Goal: Task Accomplishment & Management: Manage account settings

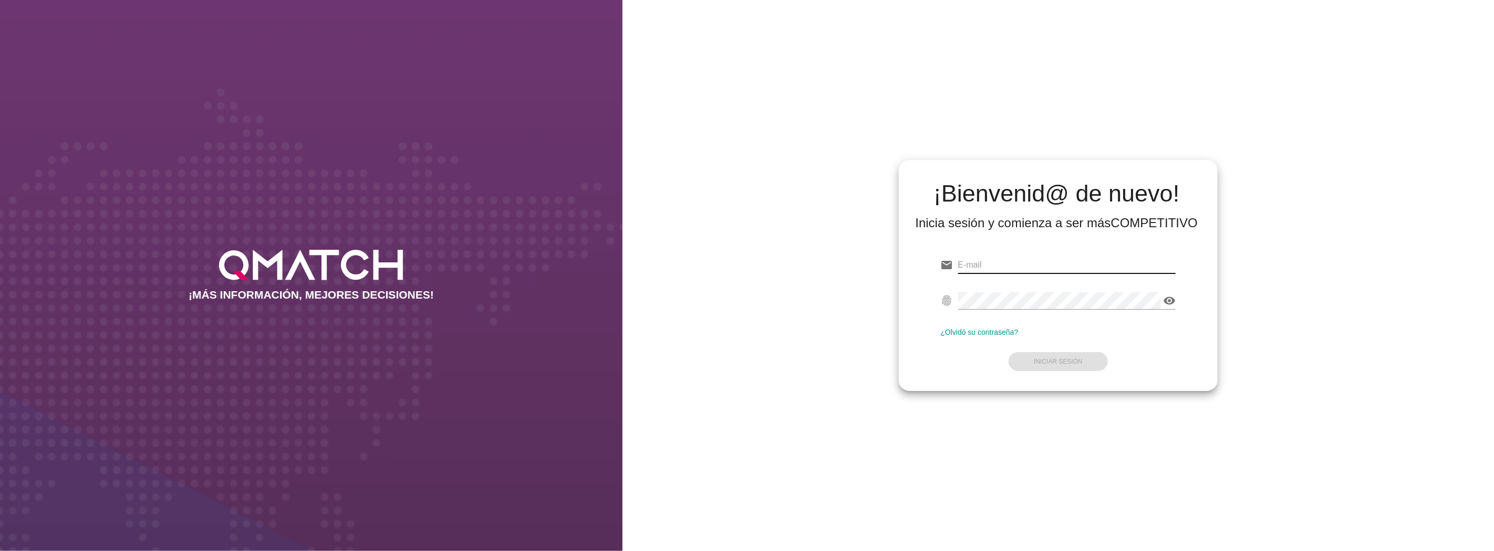
click at [1099, 262] on input "email" at bounding box center [1067, 265] width 218 height 17
type input "[EMAIL_ADDRESS][DOMAIN_NAME]"
click at [1082, 358] on button "Iniciar Sesión" at bounding box center [1057, 361] width 99 height 19
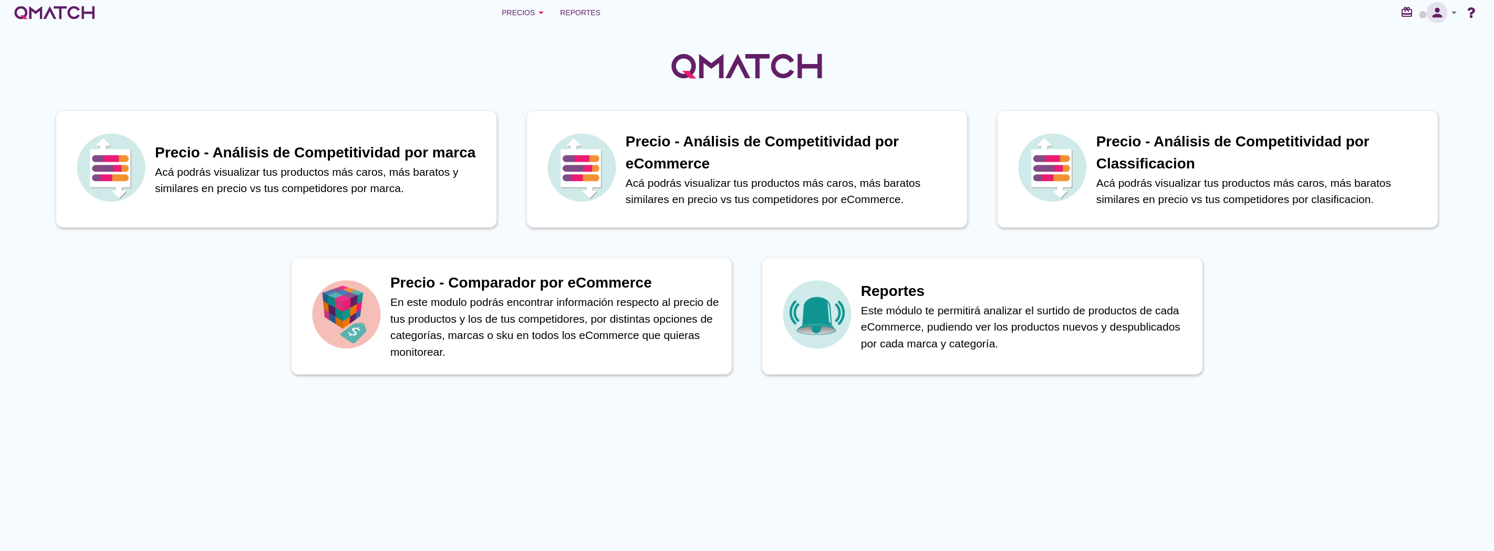
click at [1435, 14] on icon "person" at bounding box center [1436, 12] width 21 height 15
click at [1406, 61] on span "Preferencias de aplicación" at bounding box center [1424, 65] width 86 height 8
radio input "true"
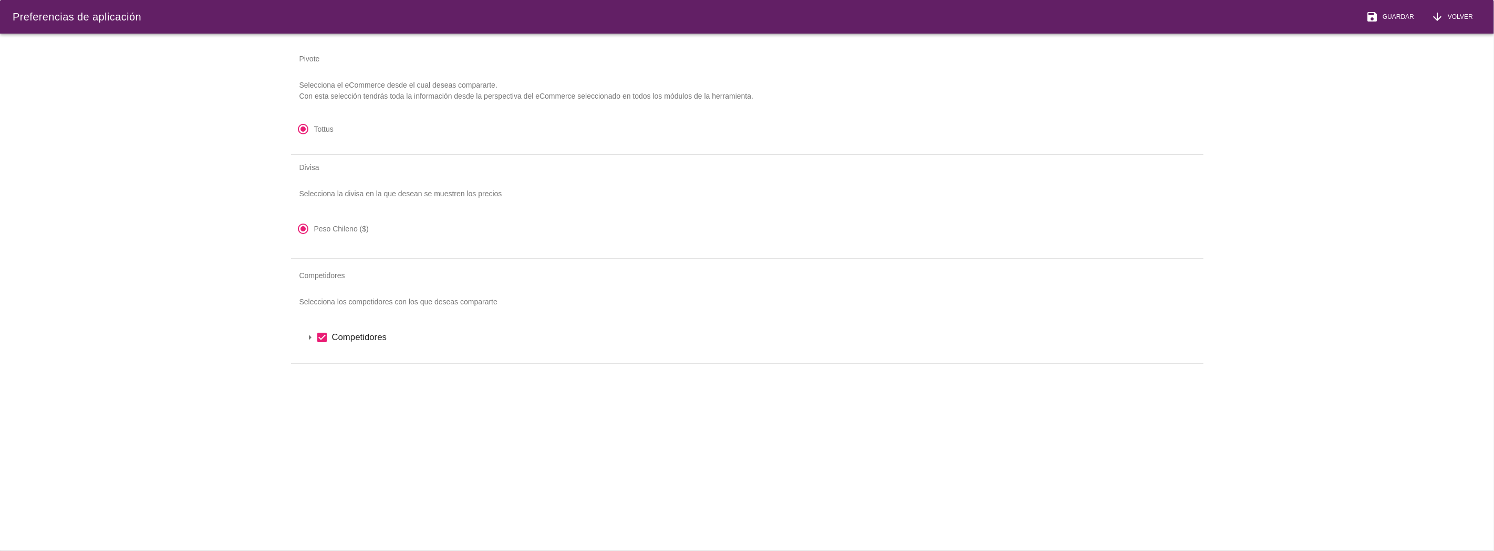
click at [337, 337] on label "Competidores" at bounding box center [761, 337] width 859 height 13
click at [321, 352] on icon "arrow_drop_down" at bounding box center [323, 355] width 13 height 13
click at [1392, 11] on div "save Guardar" at bounding box center [1389, 17] width 48 height 13
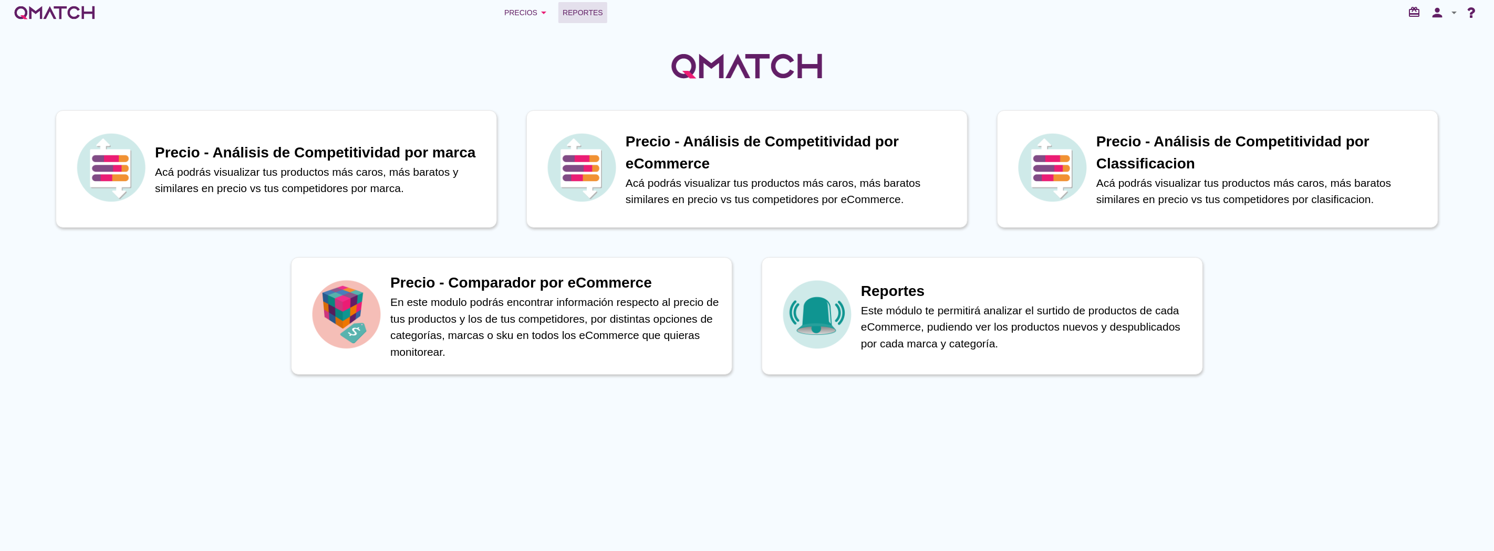
click at [575, 18] on span "Reportes" at bounding box center [582, 12] width 40 height 13
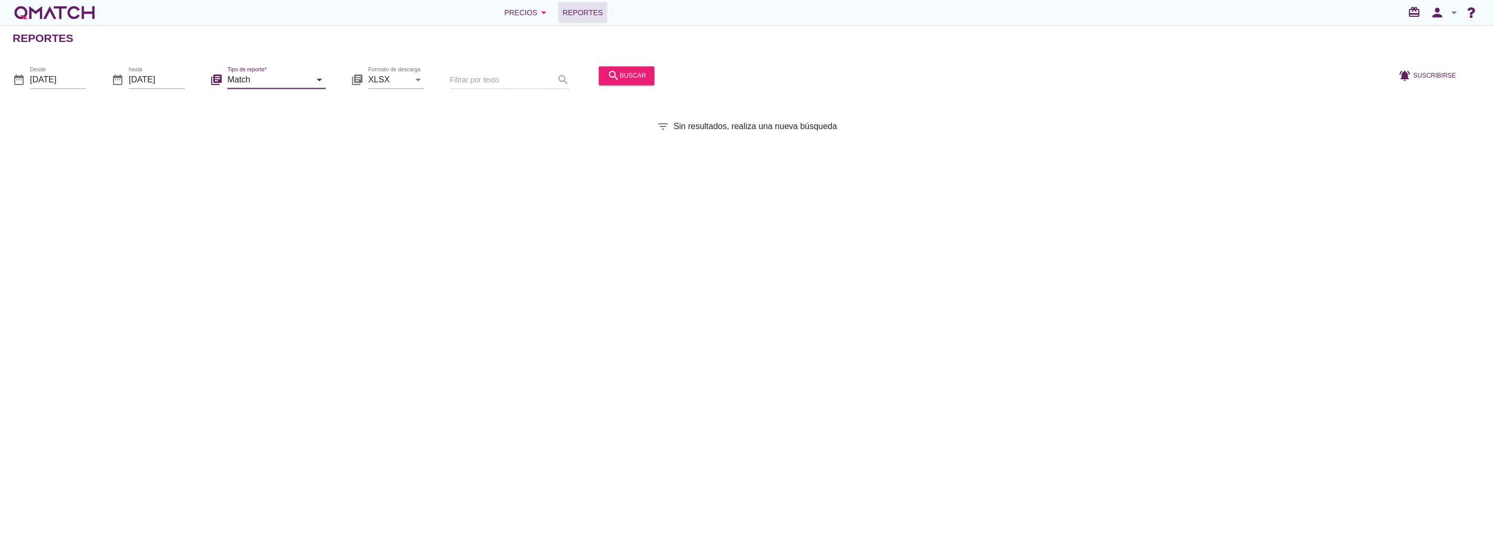
click at [274, 81] on input "Match" at bounding box center [268, 79] width 83 height 17
click at [260, 181] on div "Match con historicos" at bounding box center [291, 181] width 111 height 13
type input "Match con historicos"
click at [524, 11] on div "Precios arrow_drop_down" at bounding box center [527, 12] width 46 height 13
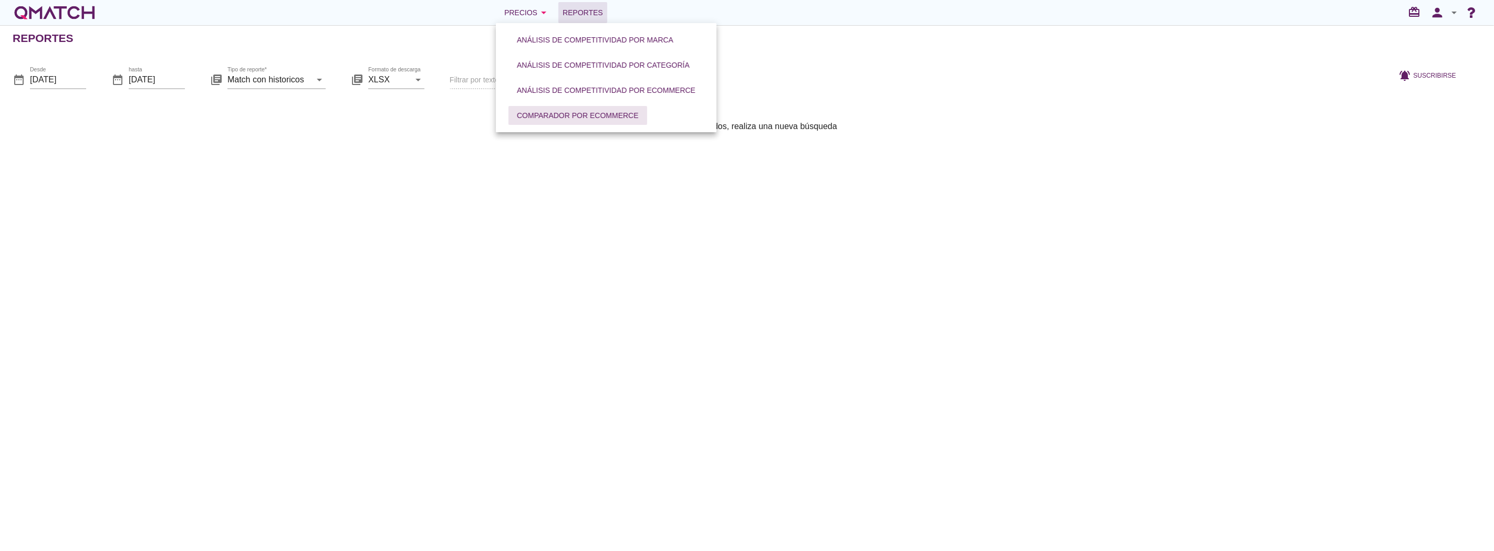
click at [548, 113] on div "Comparador por eCommerce" at bounding box center [578, 115] width 122 height 11
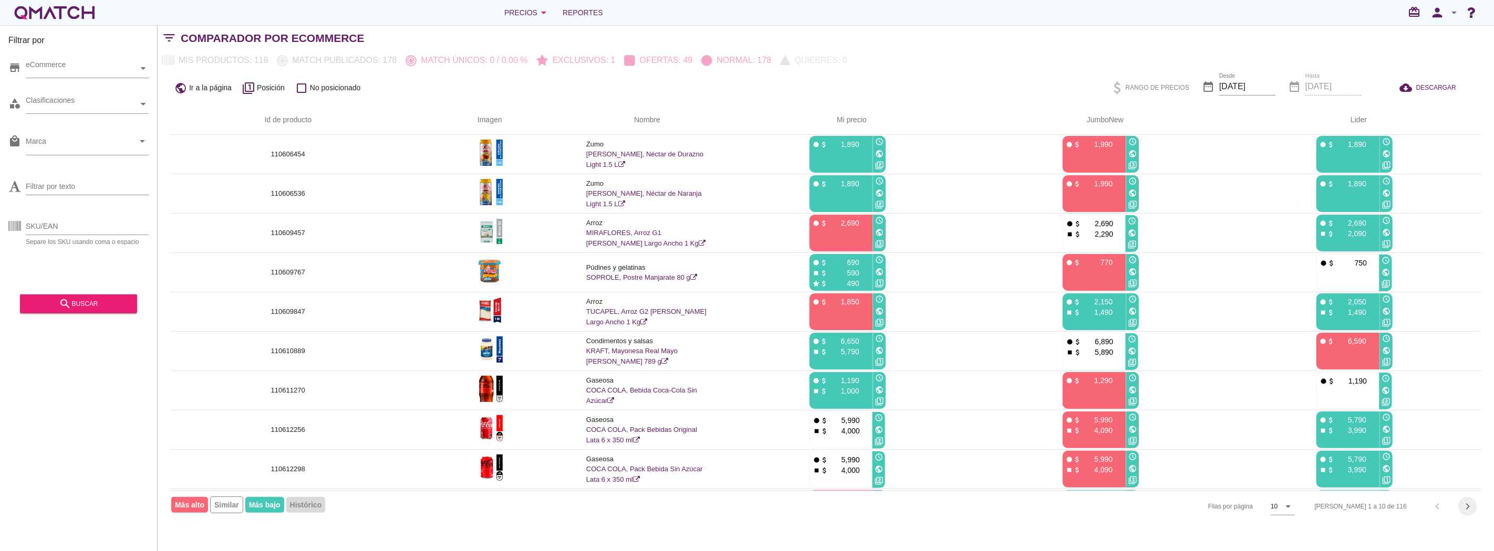
click at [1465, 505] on icon "chevron_right" at bounding box center [1467, 506] width 13 height 13
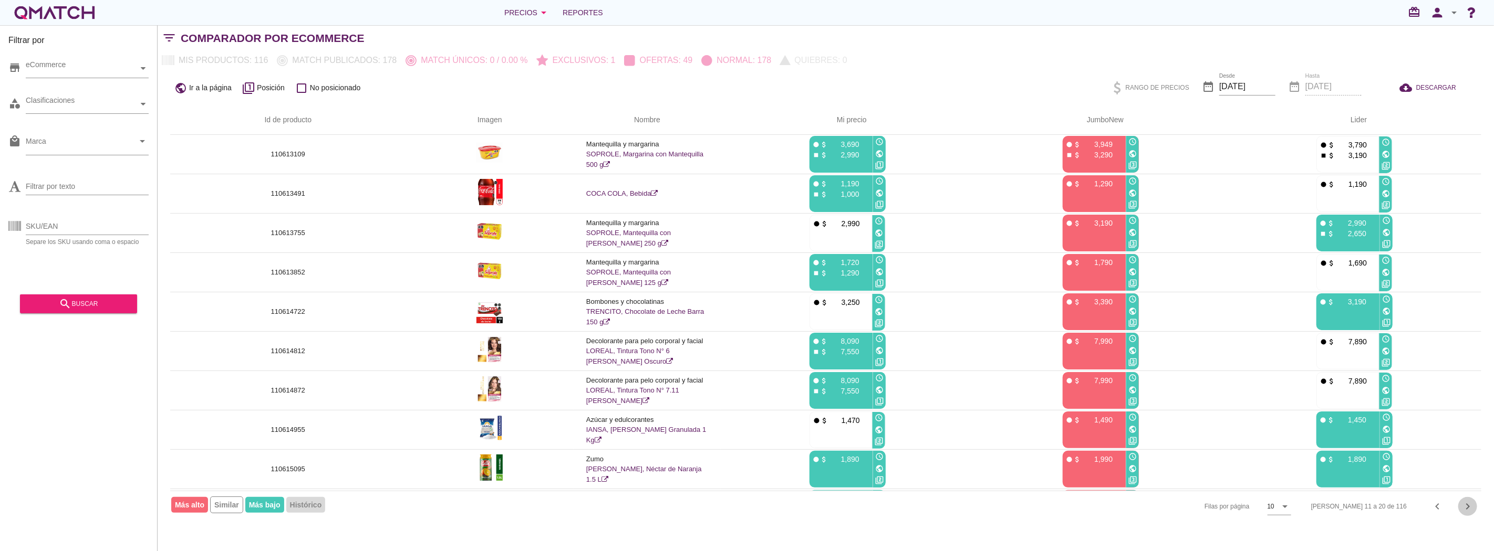
click at [1465, 505] on icon "chevron_right" at bounding box center [1467, 506] width 13 height 13
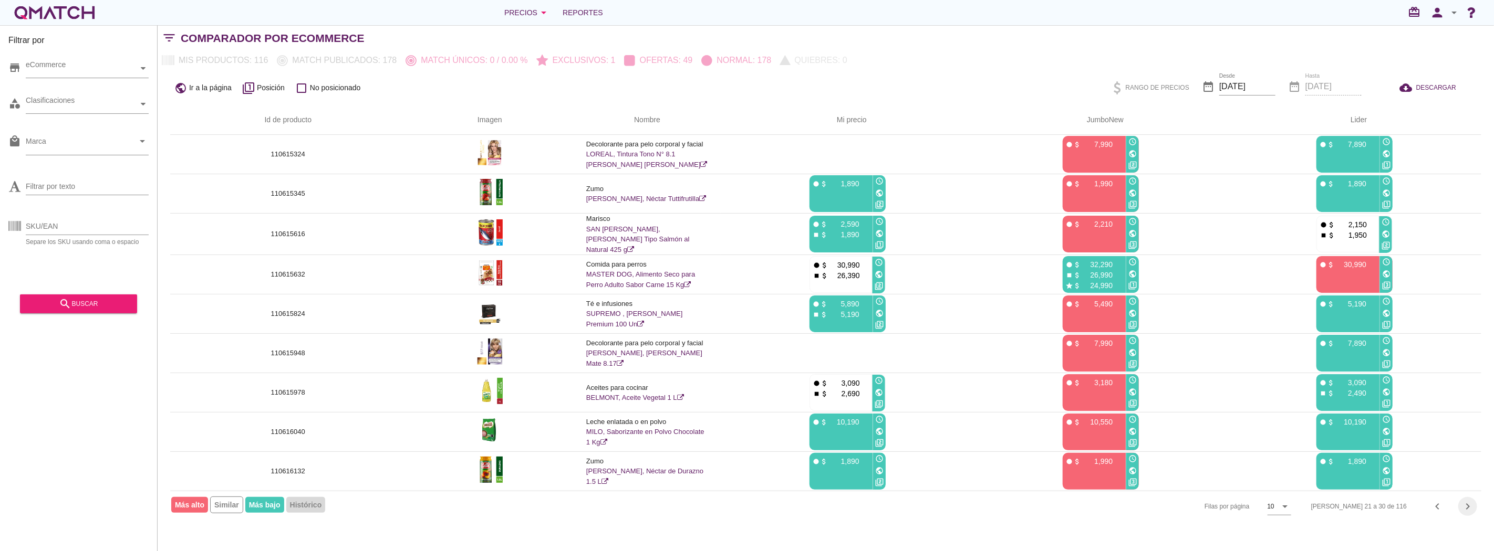
click at [1465, 505] on icon "chevron_right" at bounding box center [1467, 506] width 13 height 13
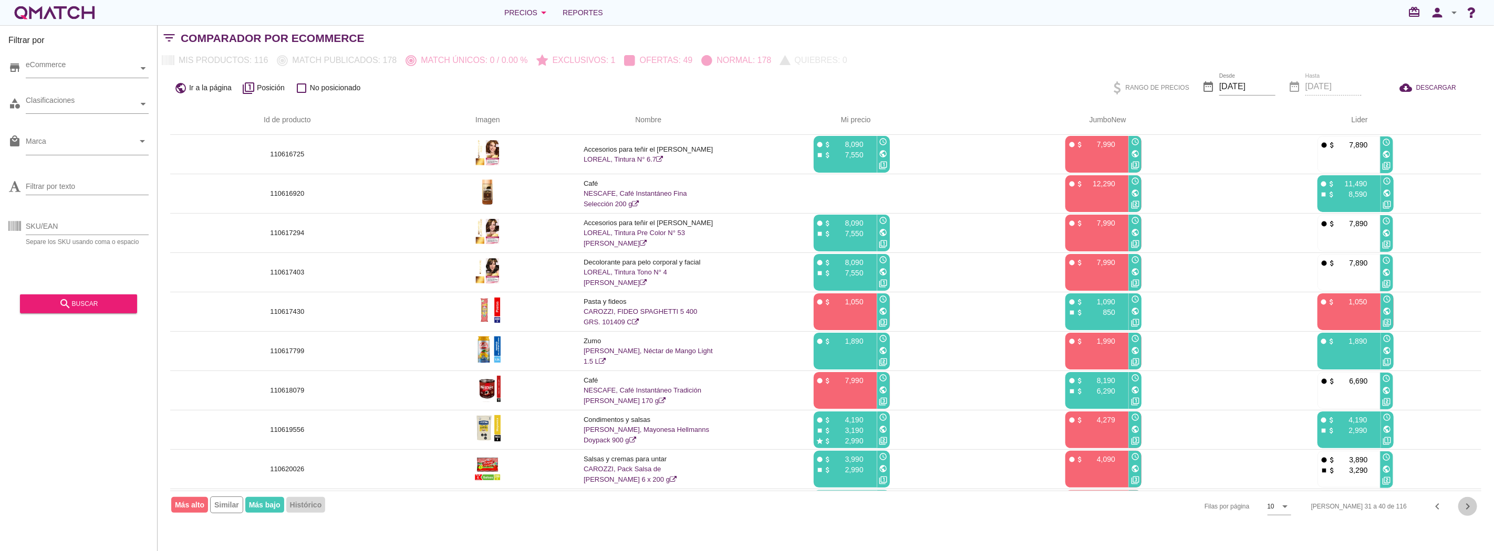
click at [1465, 505] on icon "chevron_right" at bounding box center [1467, 506] width 13 height 13
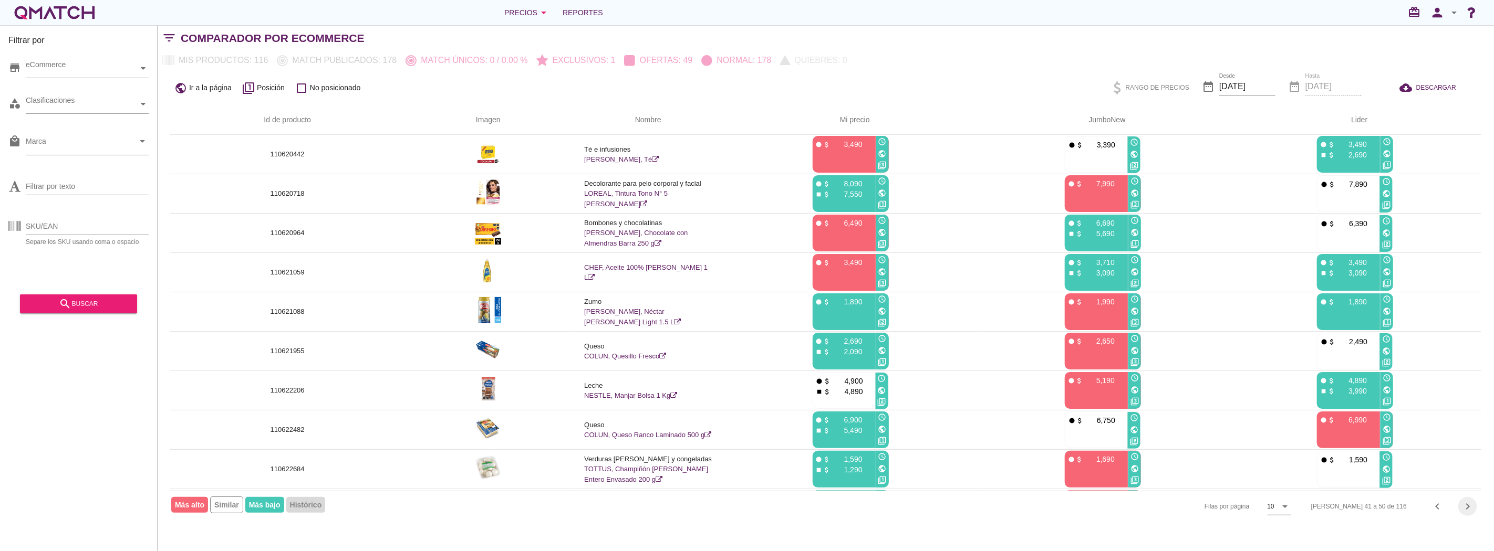
click at [1465, 505] on icon "chevron_right" at bounding box center [1467, 506] width 13 height 13
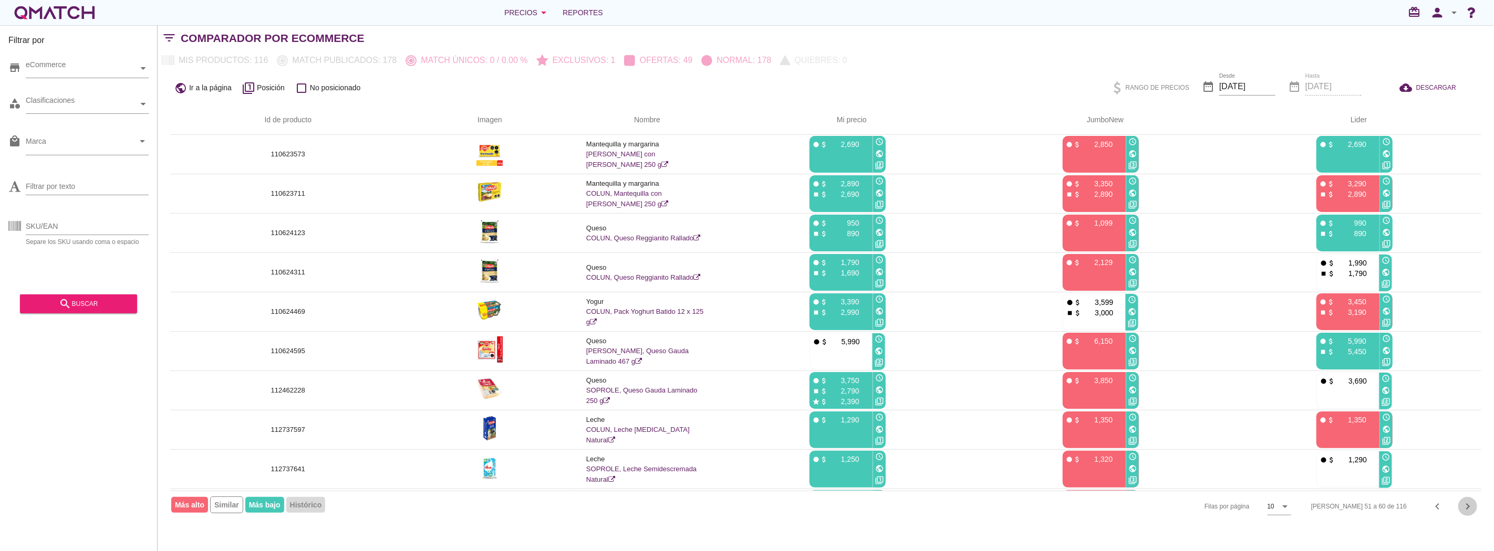
click at [1465, 505] on icon "chevron_right" at bounding box center [1467, 506] width 13 height 13
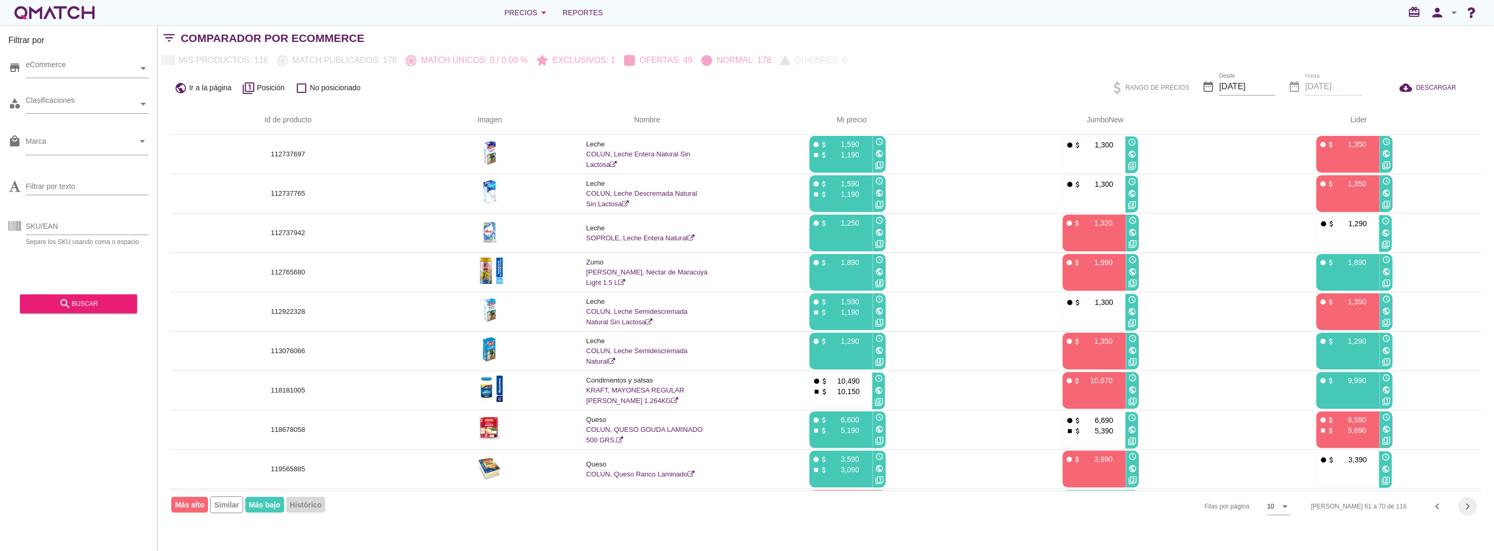
click at [1465, 505] on icon "chevron_right" at bounding box center [1467, 506] width 13 height 13
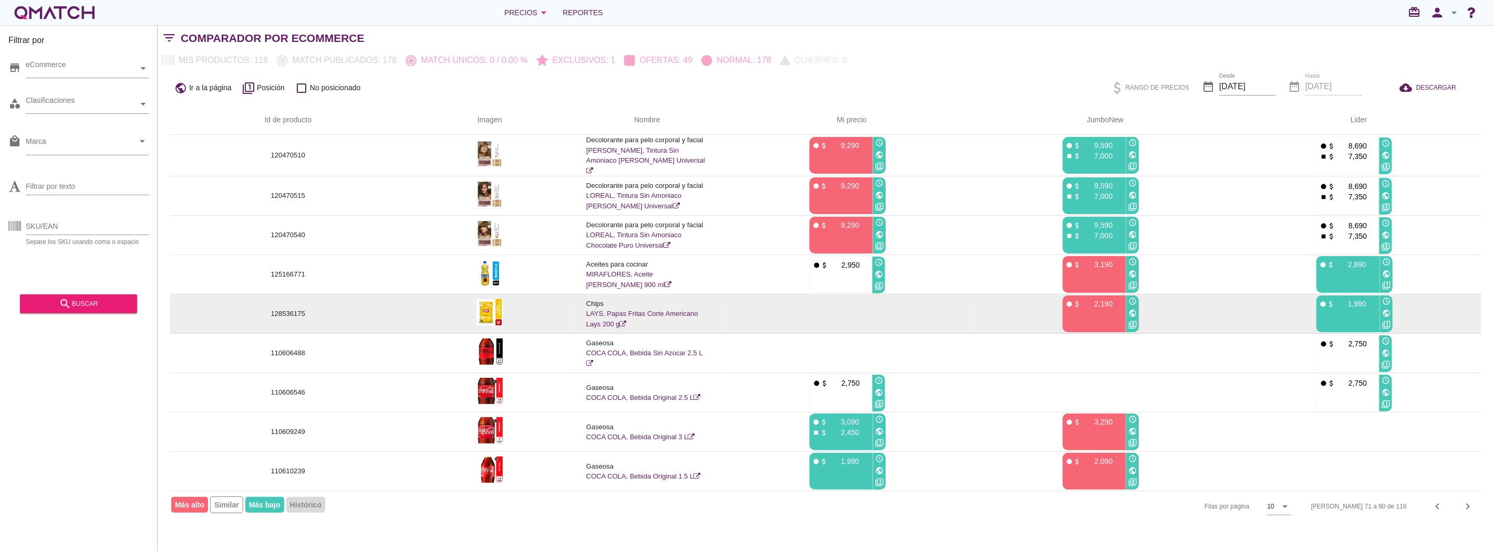
click at [290, 312] on p "128536175" at bounding box center [288, 314] width 210 height 11
copy p "128536175"
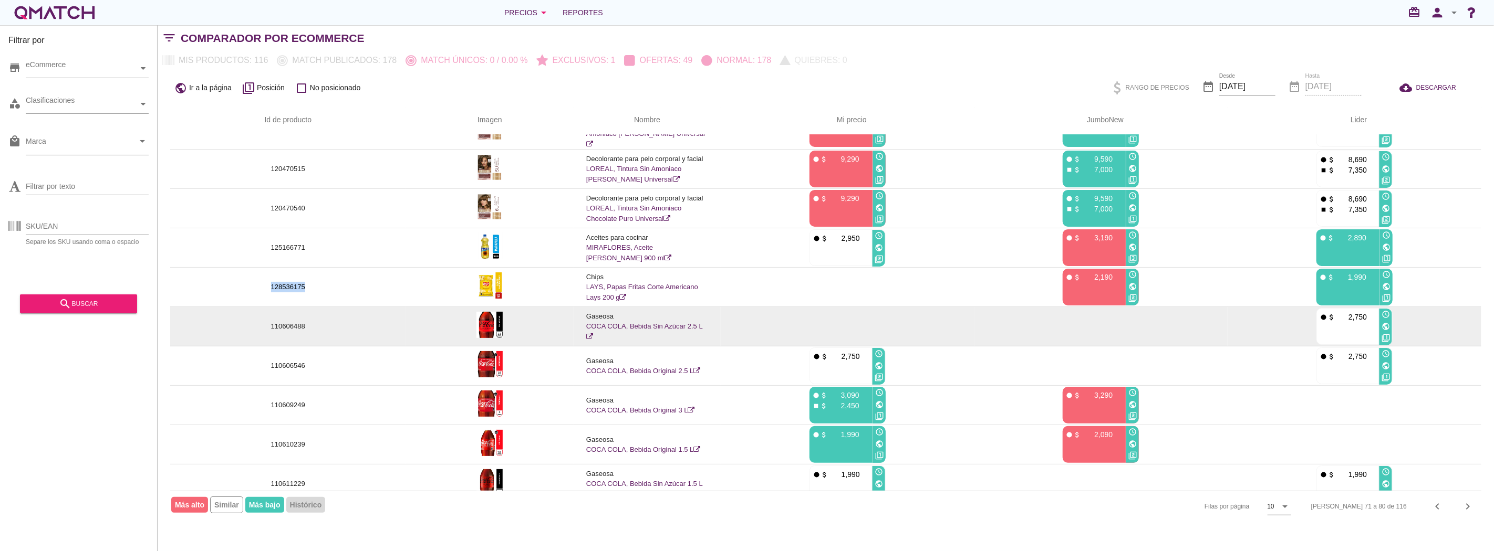
scroll to position [38, 0]
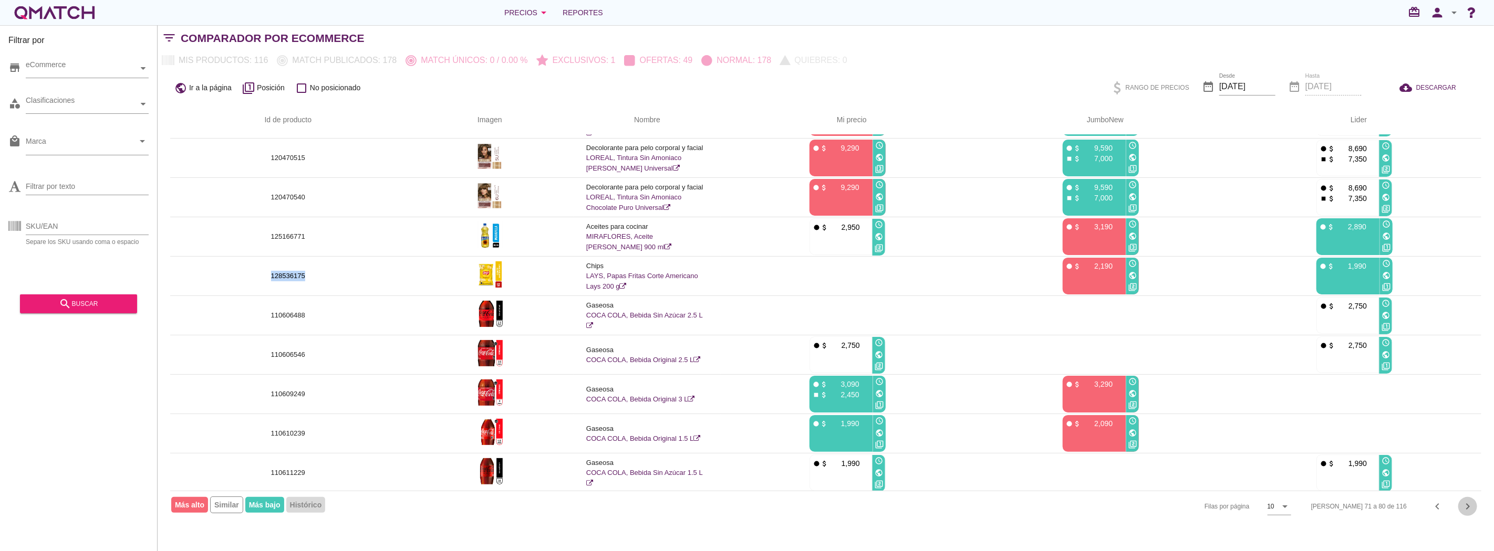
click at [1469, 512] on icon "chevron_right" at bounding box center [1467, 506] width 13 height 13
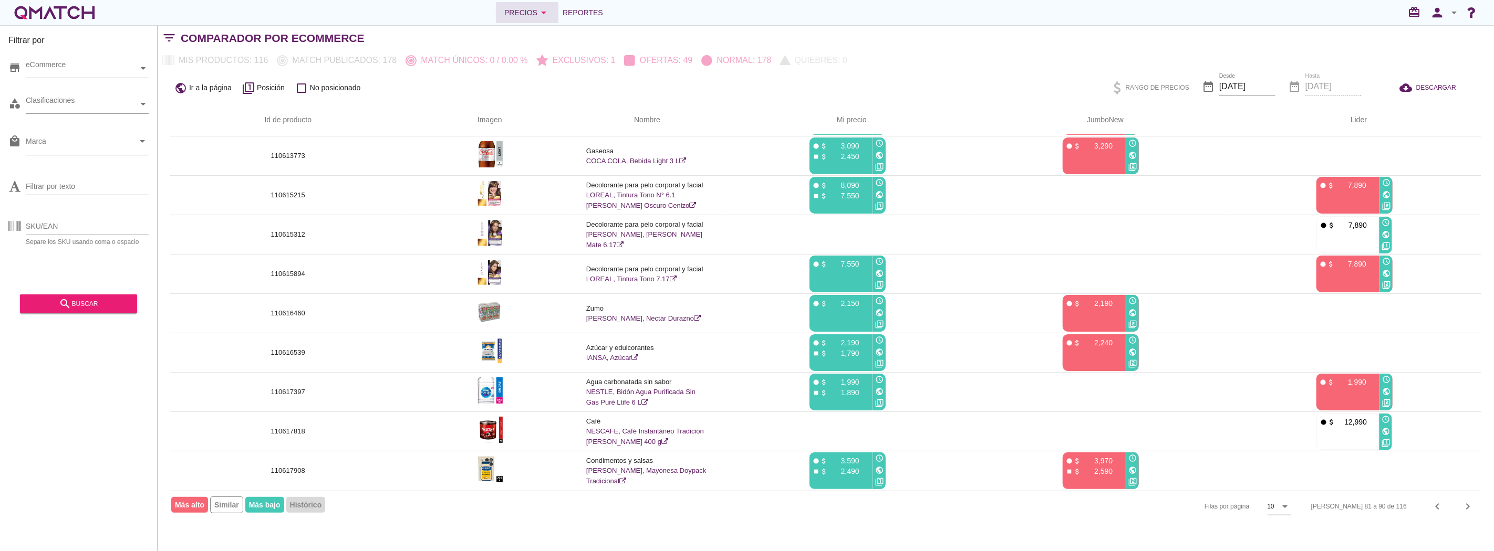
click at [538, 16] on icon "arrow_drop_down" at bounding box center [543, 12] width 13 height 13
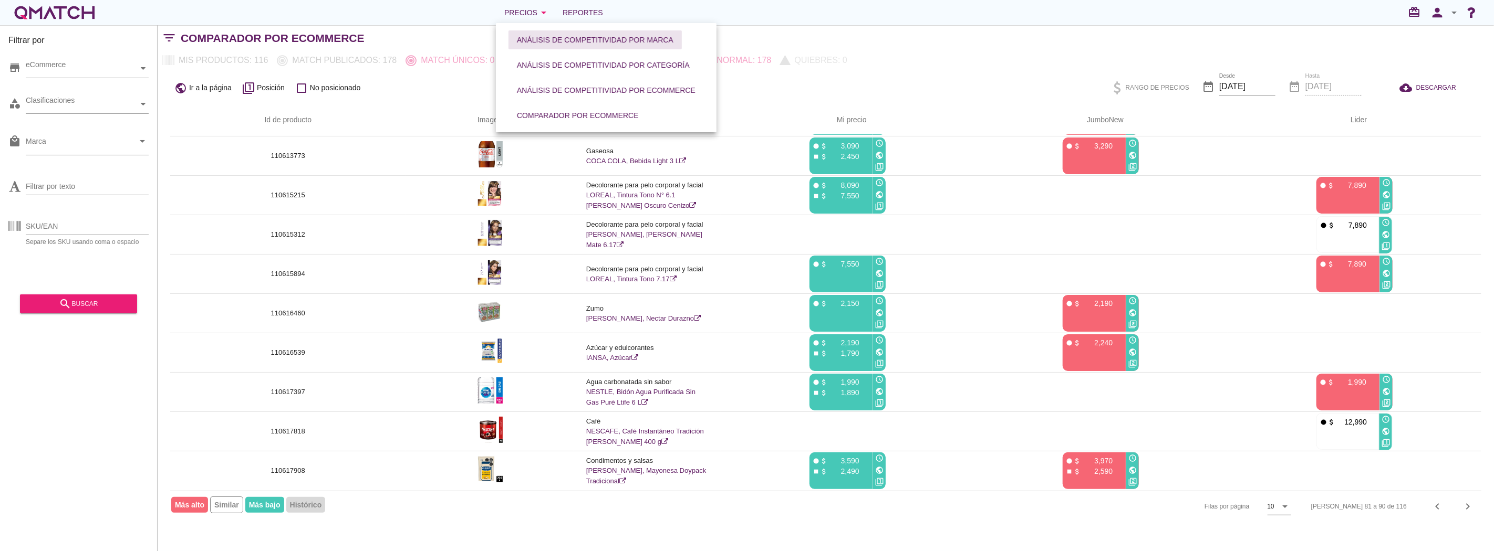
click at [564, 38] on div "Análisis de competitividad por marca" at bounding box center [595, 40] width 156 height 11
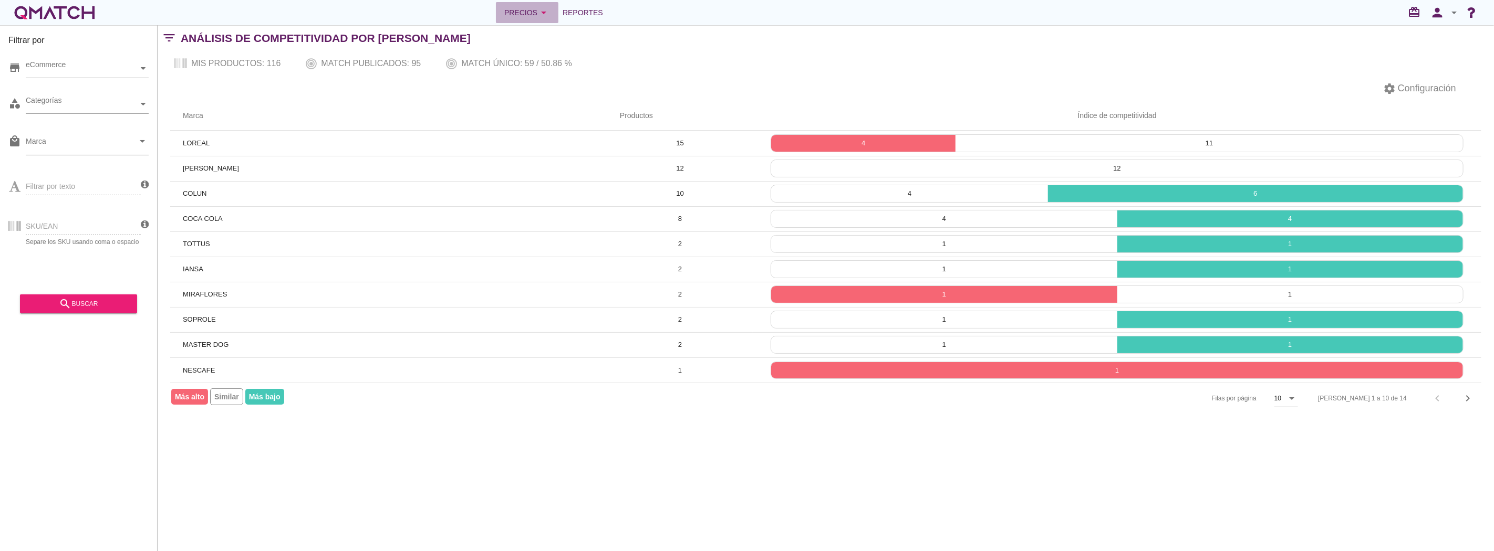
click at [523, 18] on div "Precios arrow_drop_down" at bounding box center [527, 12] width 46 height 13
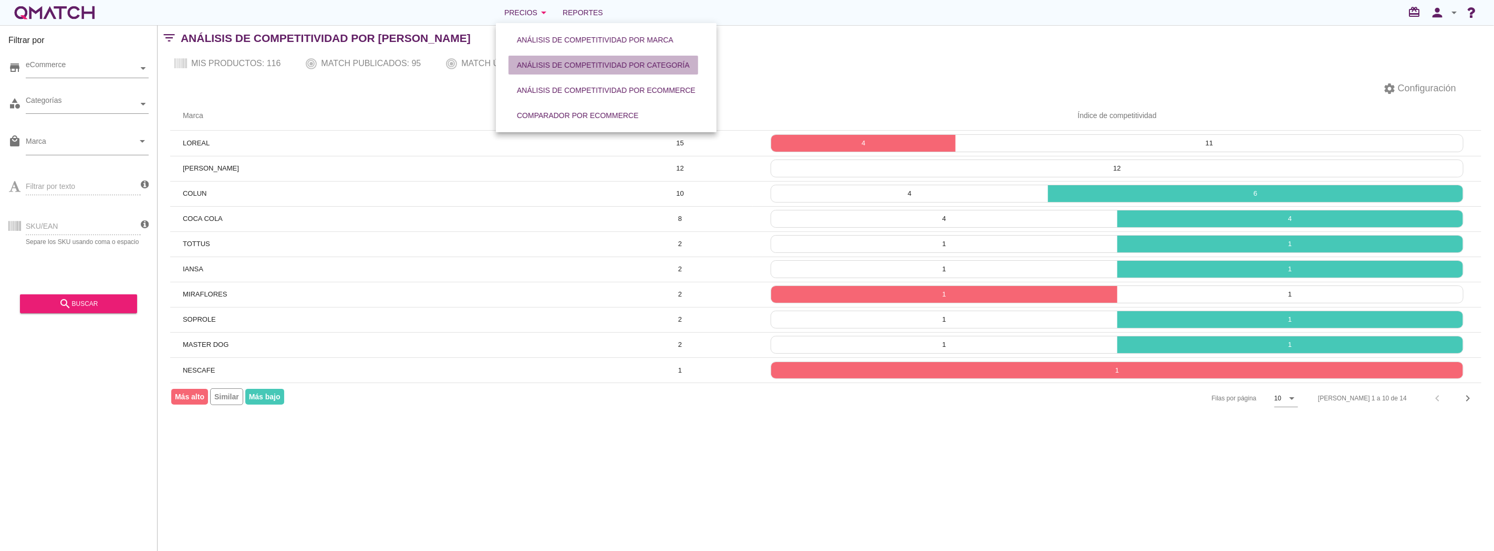
click at [552, 66] on div "Análisis de competitividad por categoría" at bounding box center [603, 65] width 173 height 11
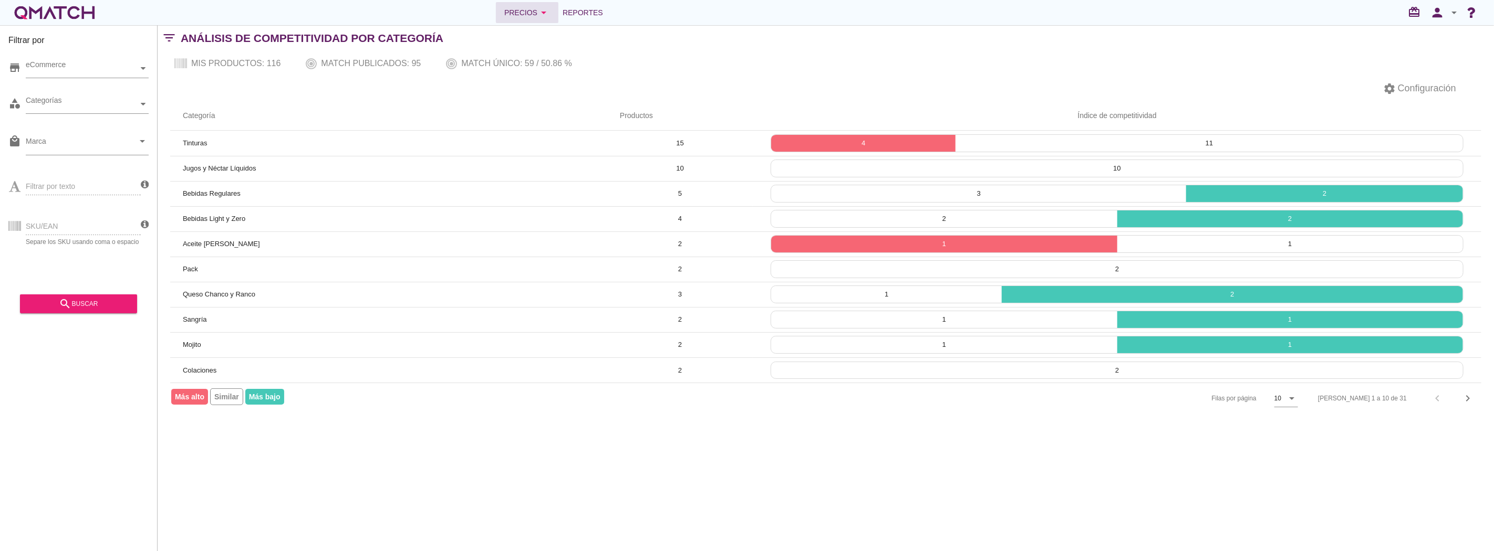
click at [537, 16] on icon "arrow_drop_down" at bounding box center [543, 12] width 13 height 13
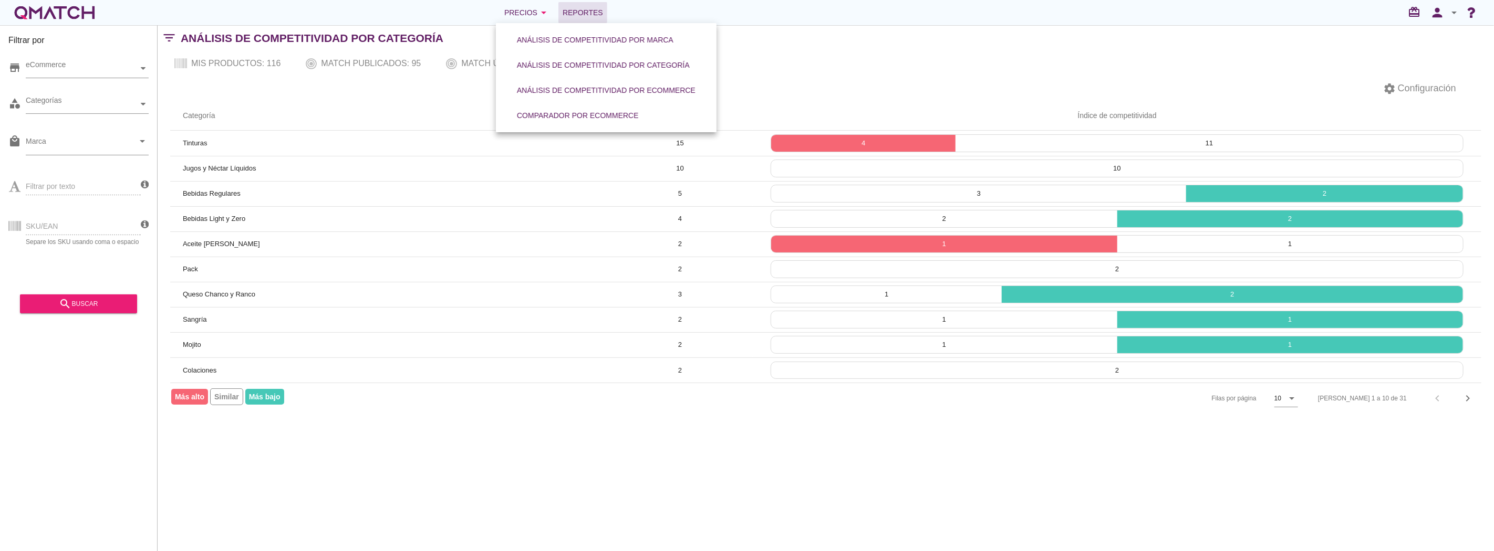
click at [570, 16] on span "Reportes" at bounding box center [582, 12] width 40 height 13
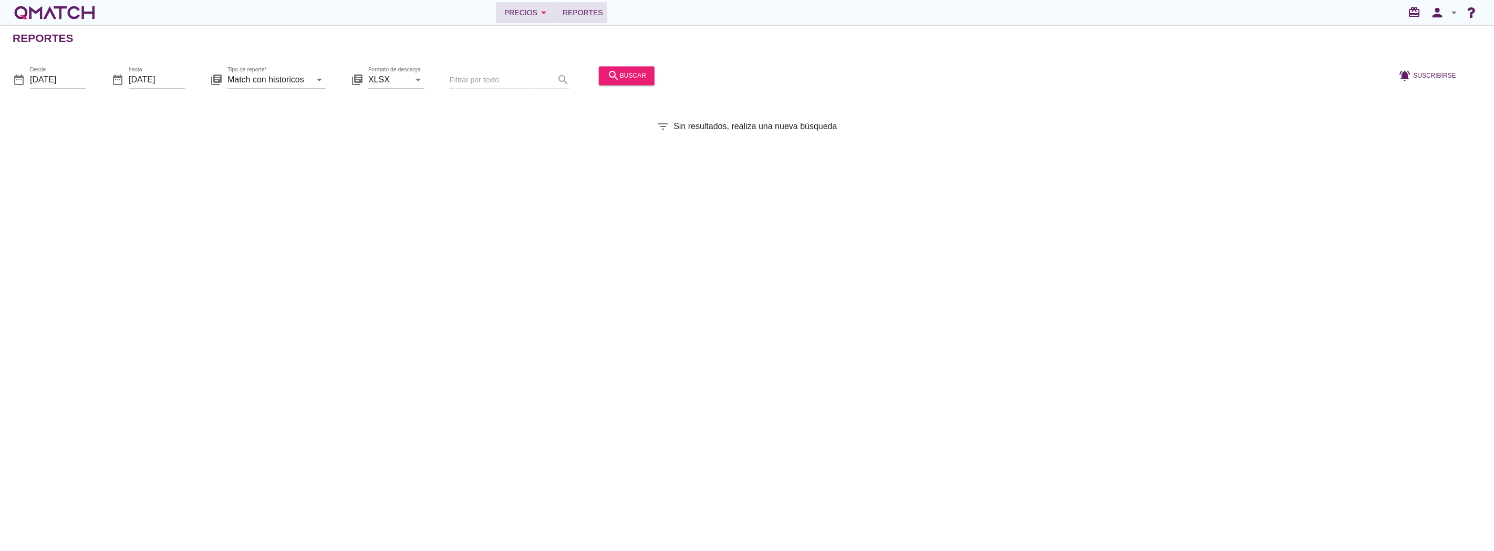
click at [513, 14] on div "Precios arrow_drop_down" at bounding box center [527, 12] width 46 height 13
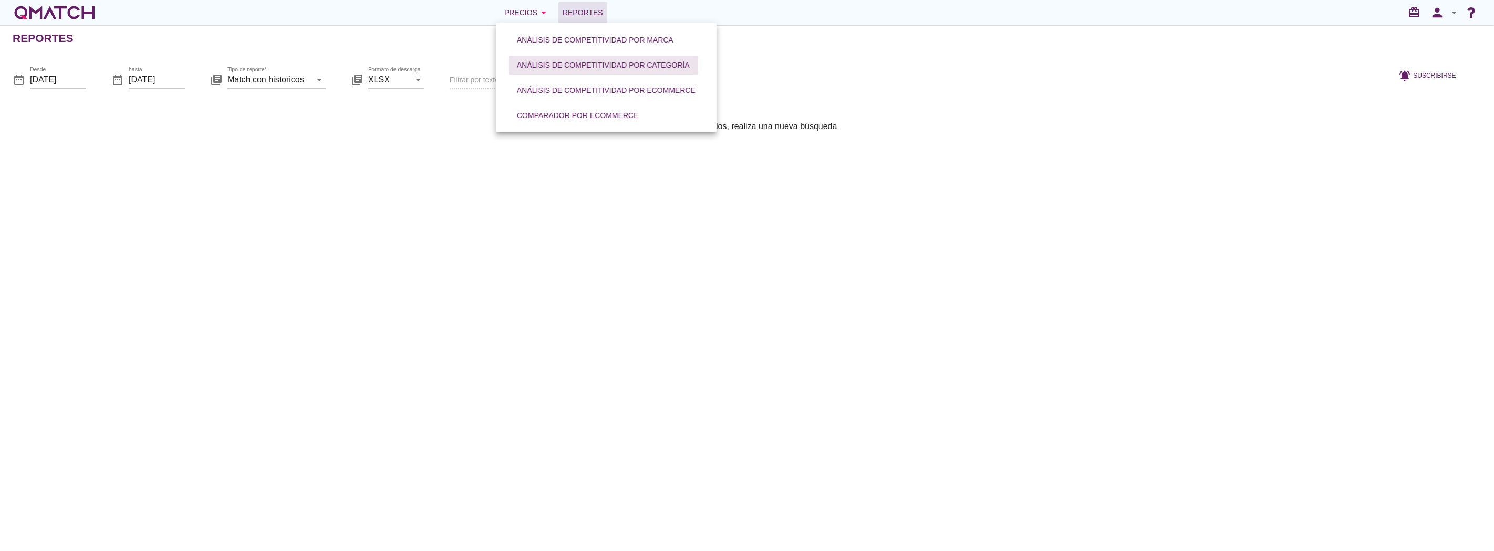
click at [591, 64] on div "Análisis de competitividad por categoría" at bounding box center [603, 65] width 173 height 11
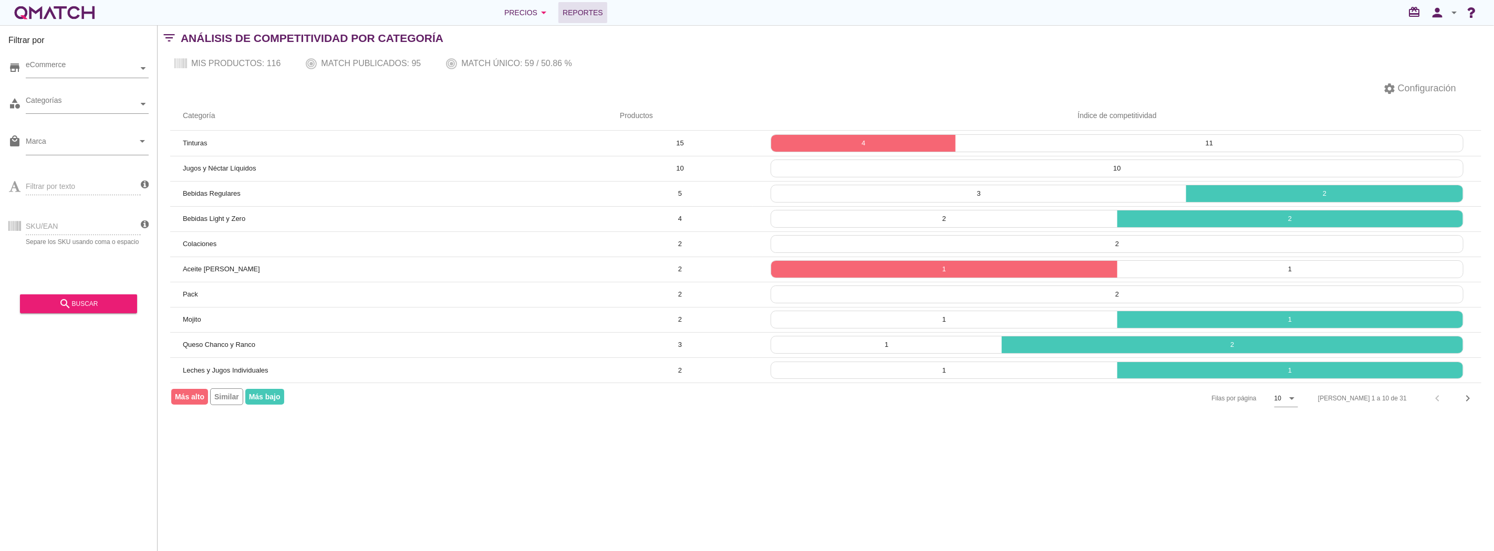
click at [599, 2] on link "Reportes" at bounding box center [582, 12] width 49 height 21
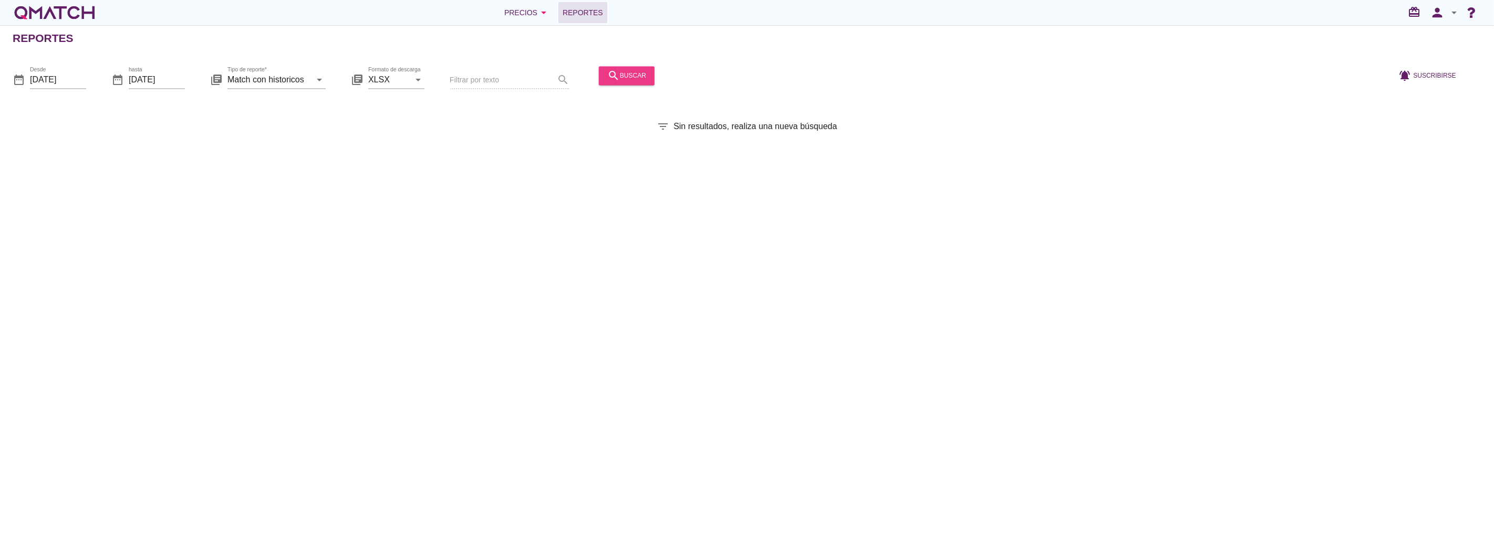
click at [599, 79] on button "search buscar" at bounding box center [627, 75] width 56 height 19
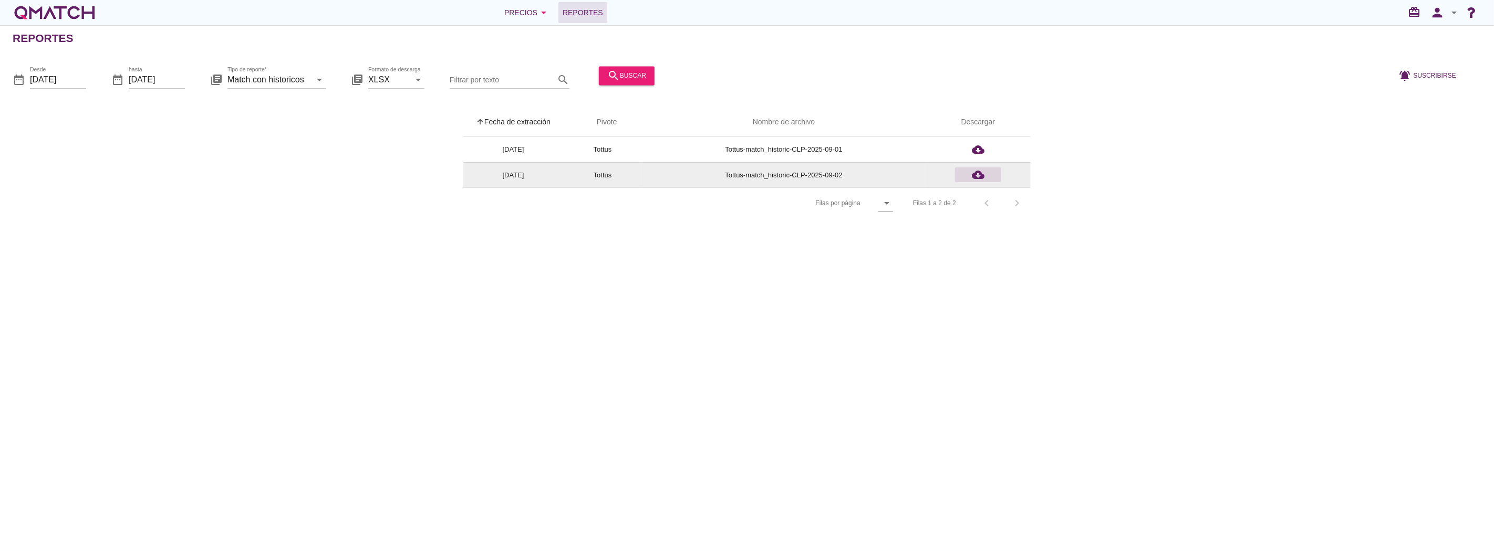
click at [979, 172] on icon "cloud_download" at bounding box center [978, 175] width 13 height 13
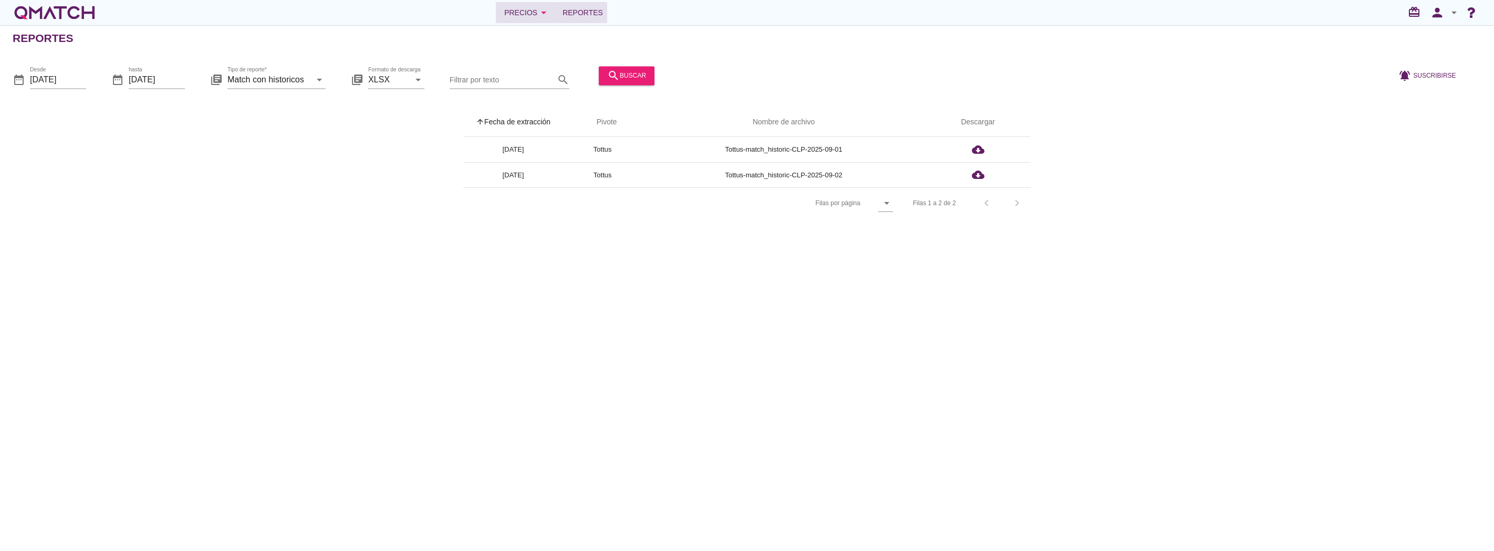
click at [523, 13] on div "Precios arrow_drop_down" at bounding box center [527, 12] width 46 height 13
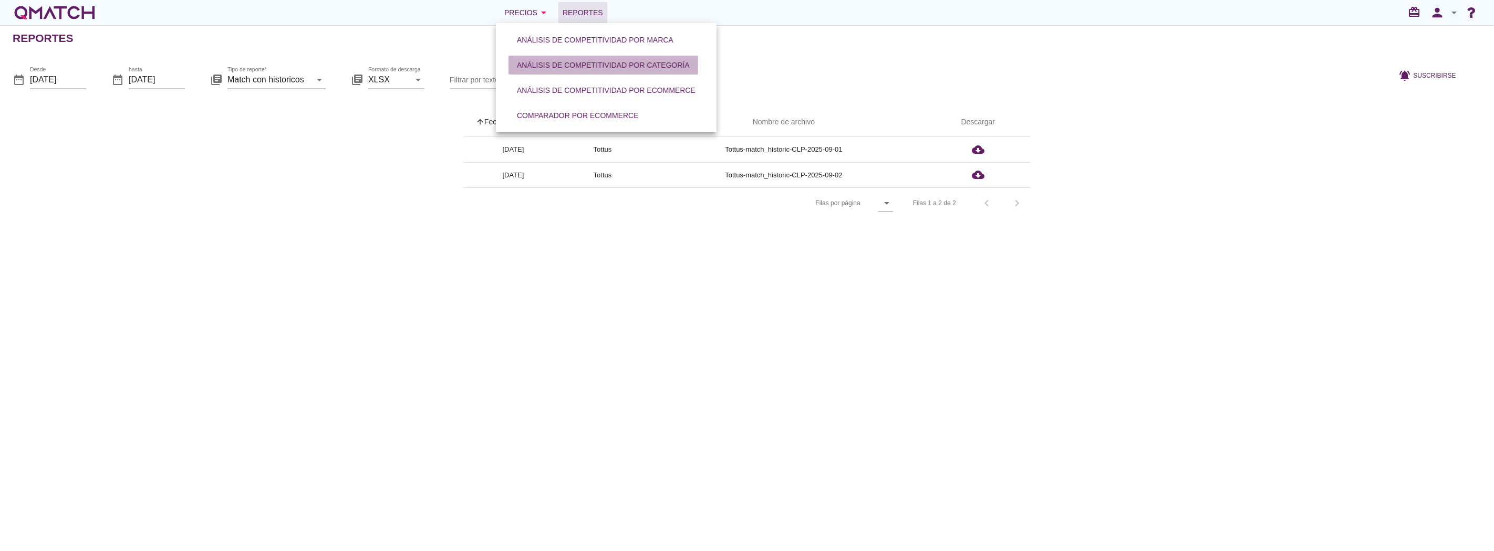
click at [569, 71] on button "Análisis de competitividad por categoría" at bounding box center [603, 65] width 190 height 19
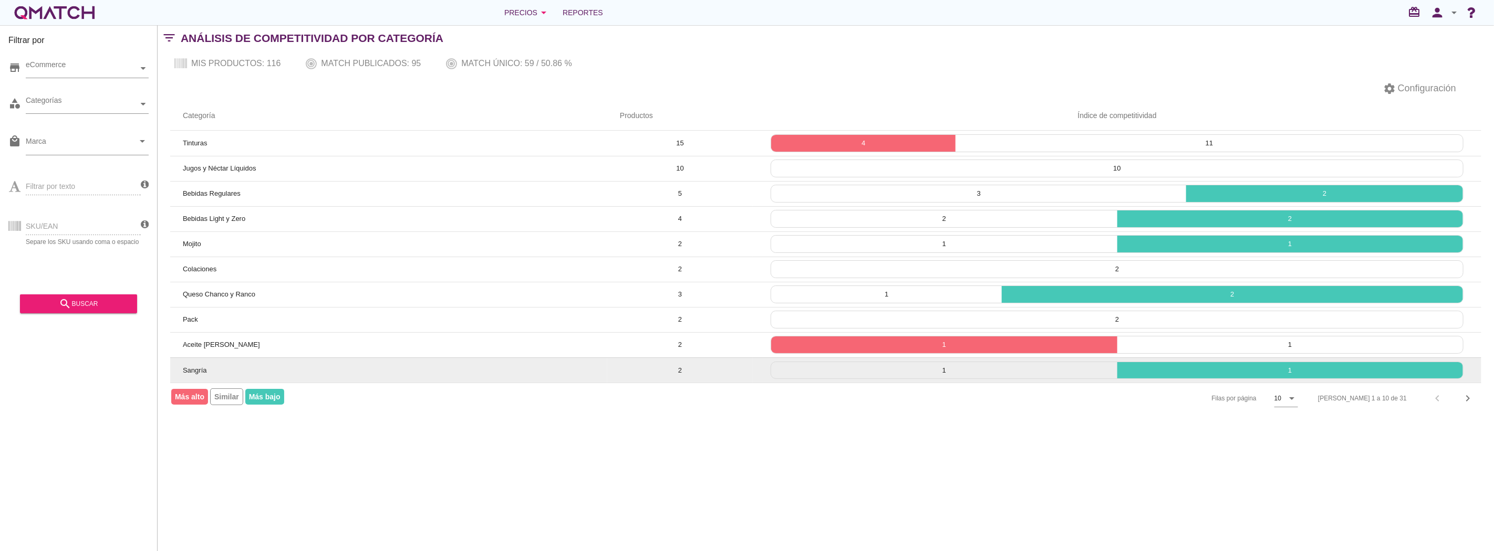
click at [357, 371] on td "Sangría" at bounding box center [388, 370] width 437 height 25
click at [357, 373] on td "Sangría" at bounding box center [388, 370] width 437 height 25
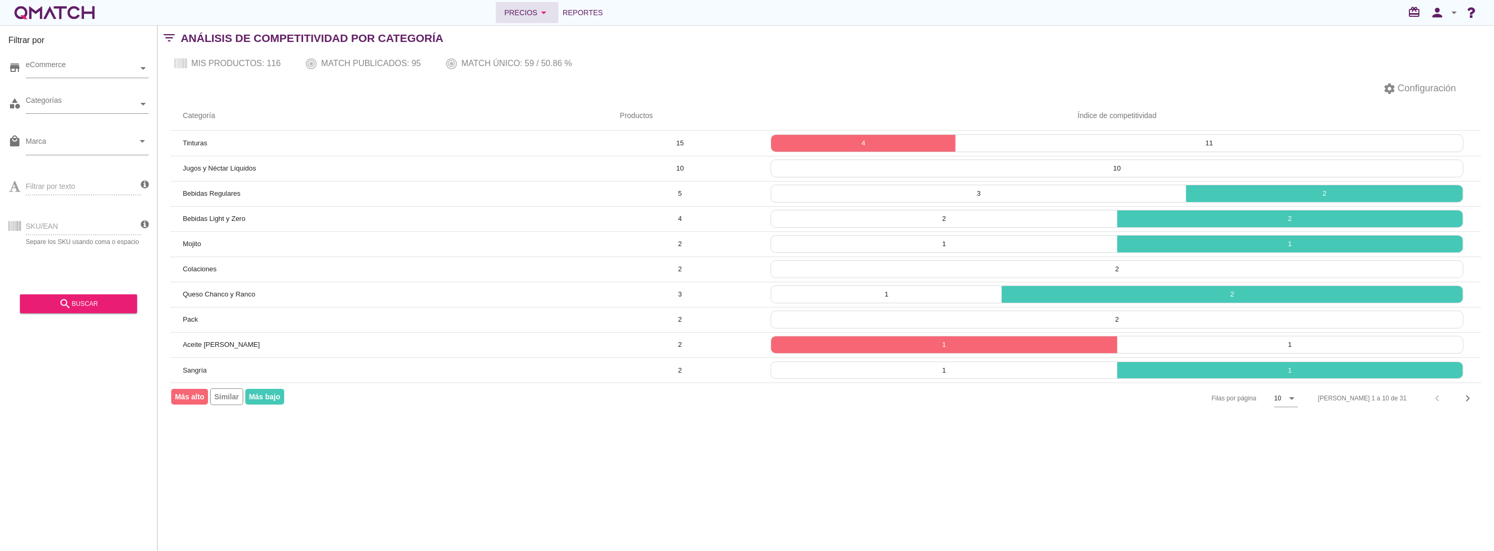
click at [533, 6] on div "Precios arrow_drop_down" at bounding box center [527, 12] width 46 height 13
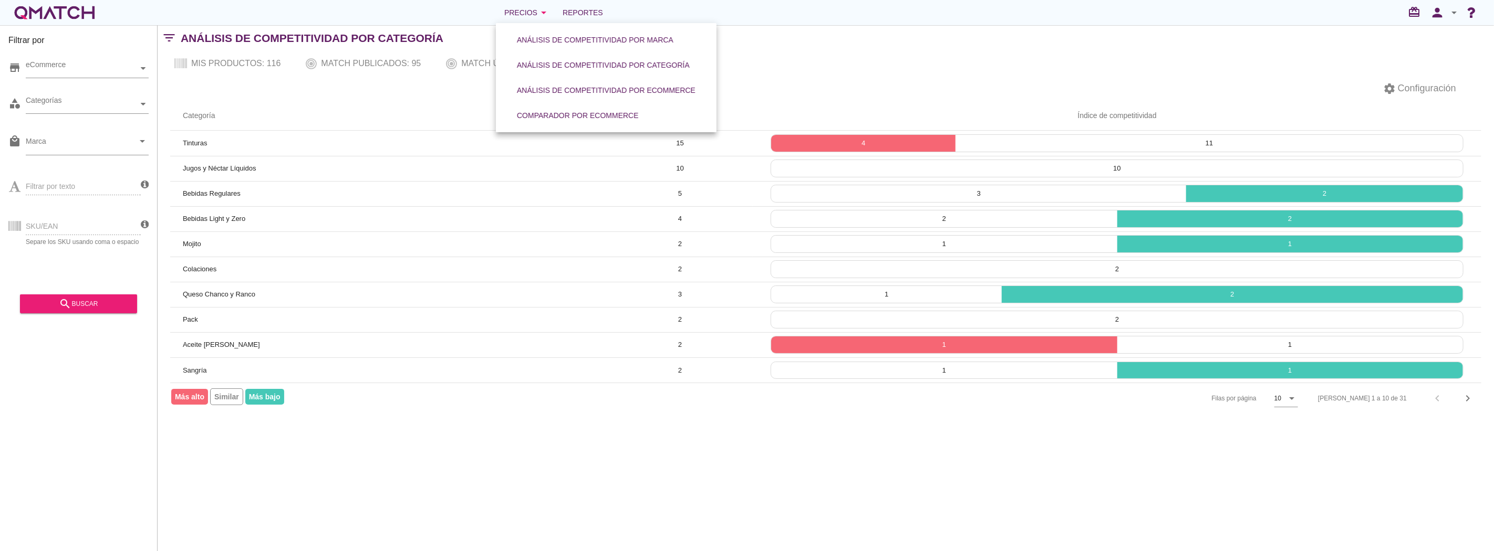
click at [571, 127] on link "Comparador por eCommerce" at bounding box center [577, 115] width 147 height 25
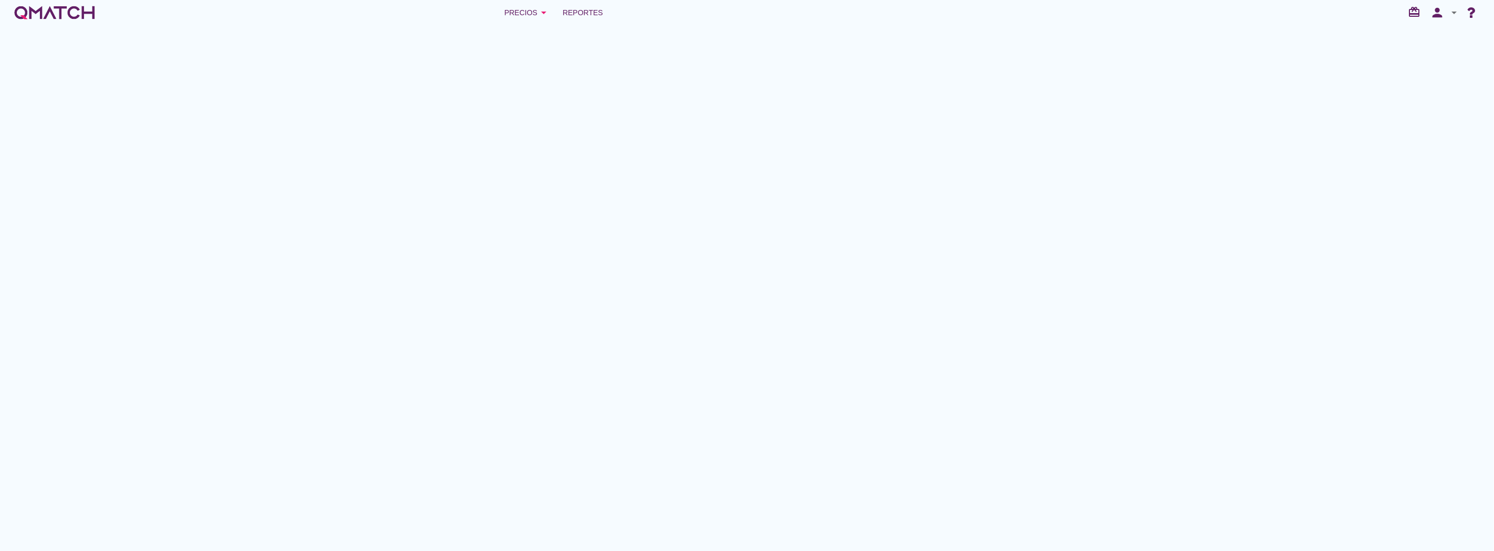
click at [568, 116] on div "Análisis de competitividad por marca Análisis de competitividad por categoría A…" at bounding box center [747, 275] width 1494 height 551
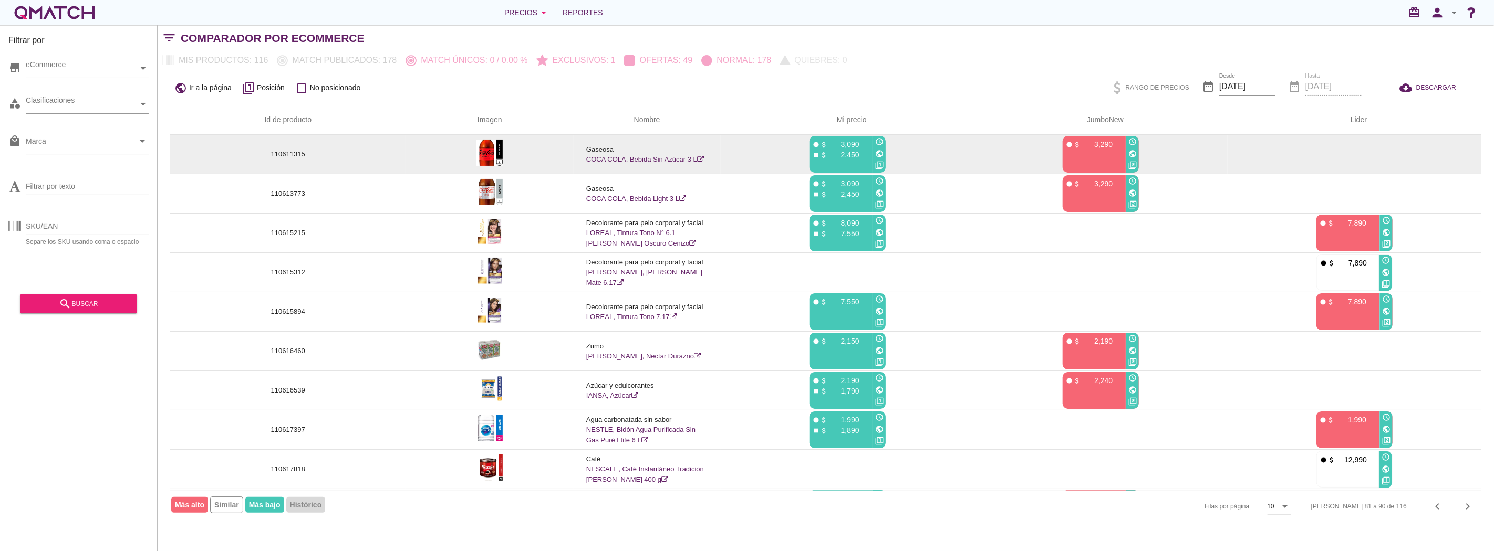
click at [1132, 154] on icon "public" at bounding box center [1132, 154] width 8 height 8
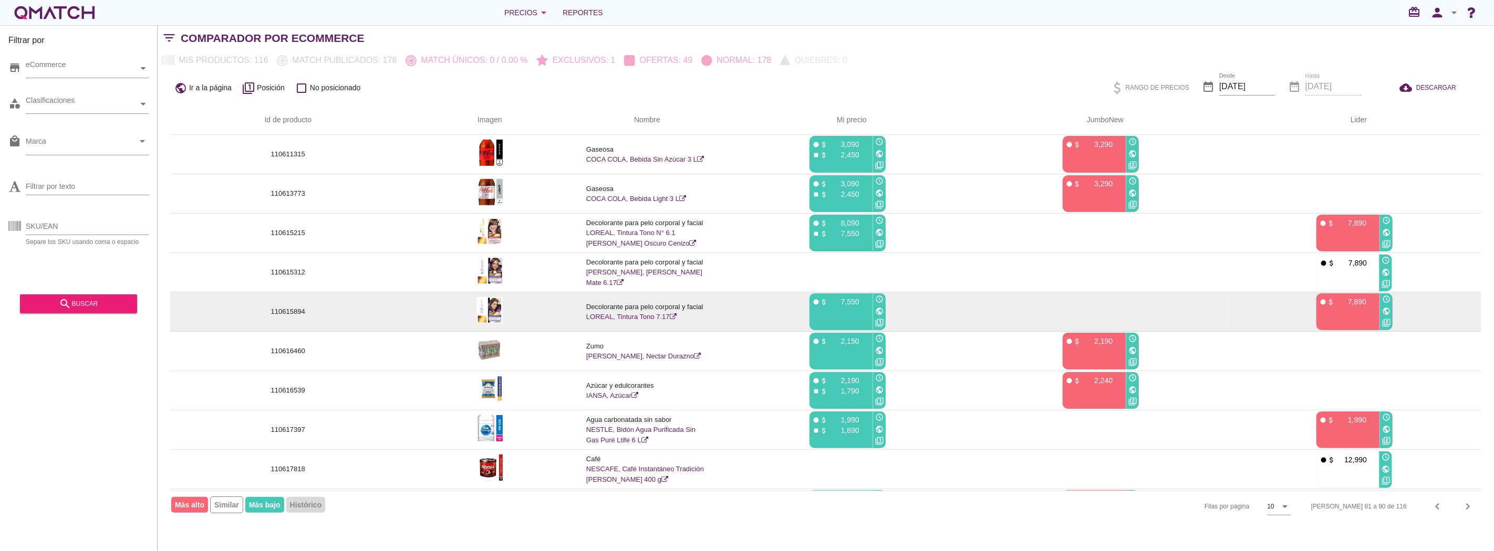
scroll to position [38, 0]
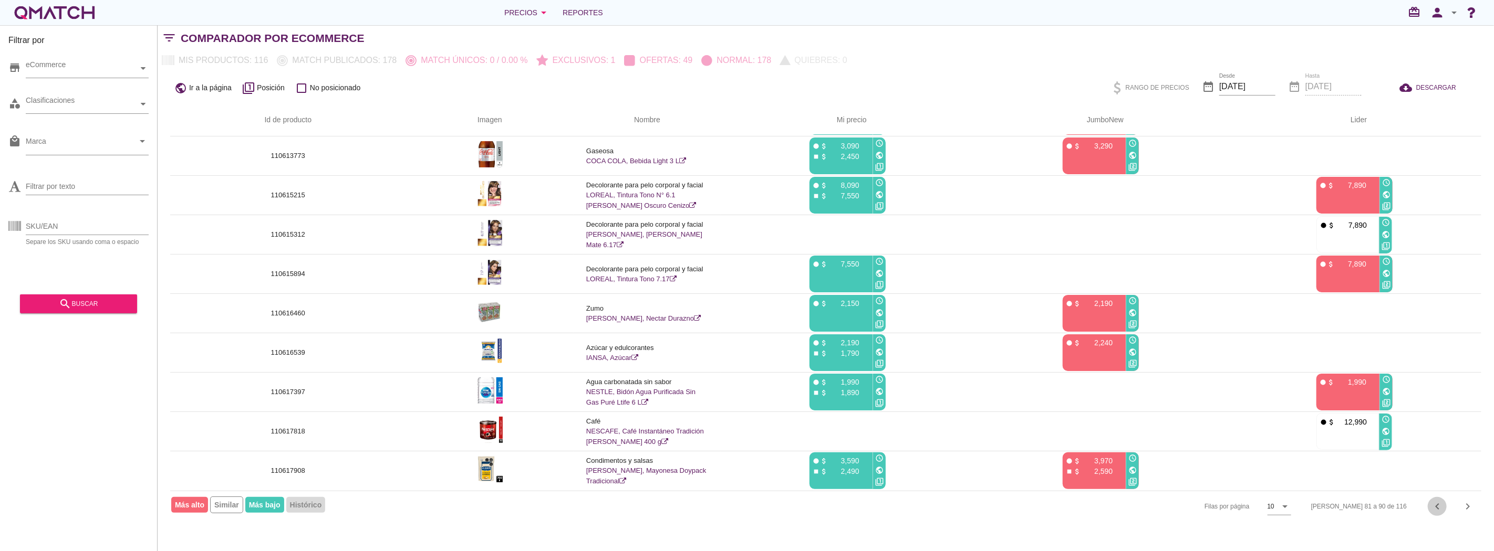
click at [1441, 505] on icon "chevron_left" at bounding box center [1437, 506] width 13 height 13
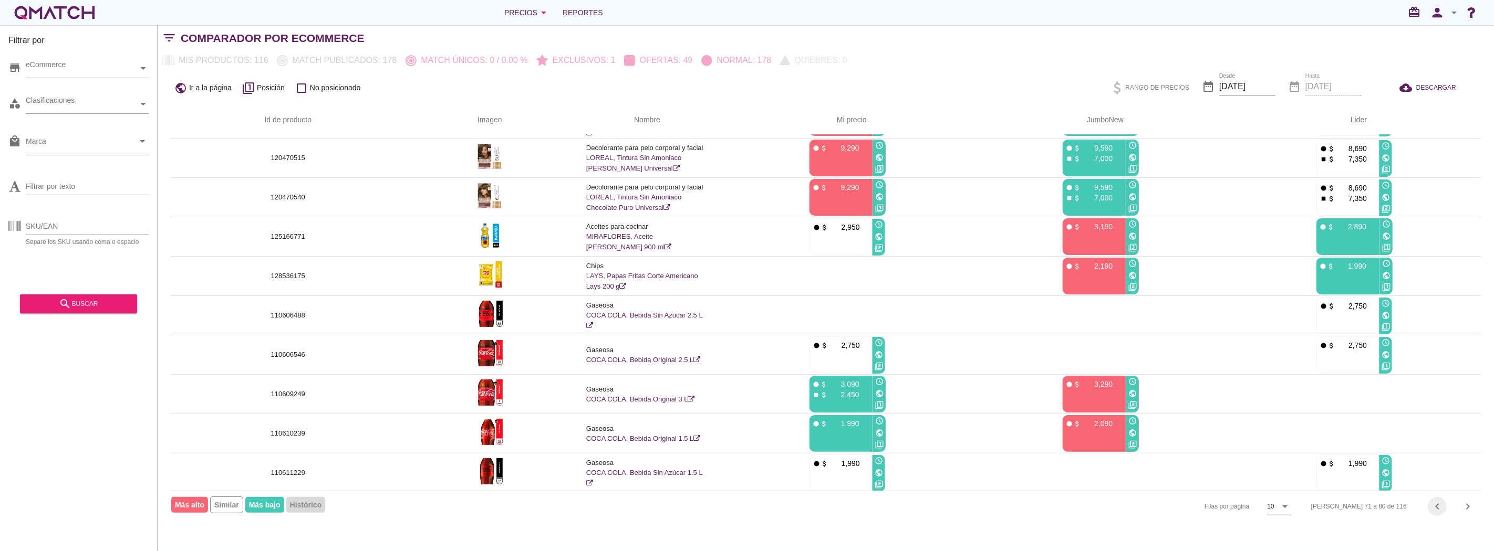
click at [1441, 505] on icon "chevron_left" at bounding box center [1437, 506] width 13 height 13
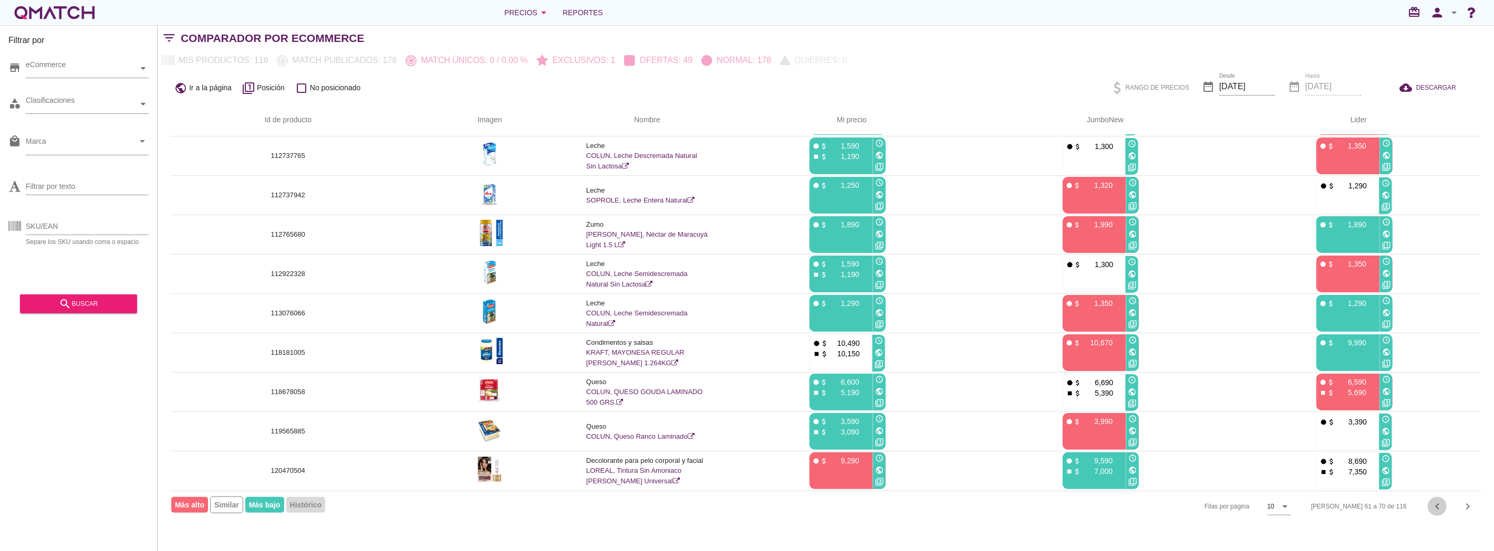
click at [1441, 507] on icon "chevron_left" at bounding box center [1437, 506] width 13 height 13
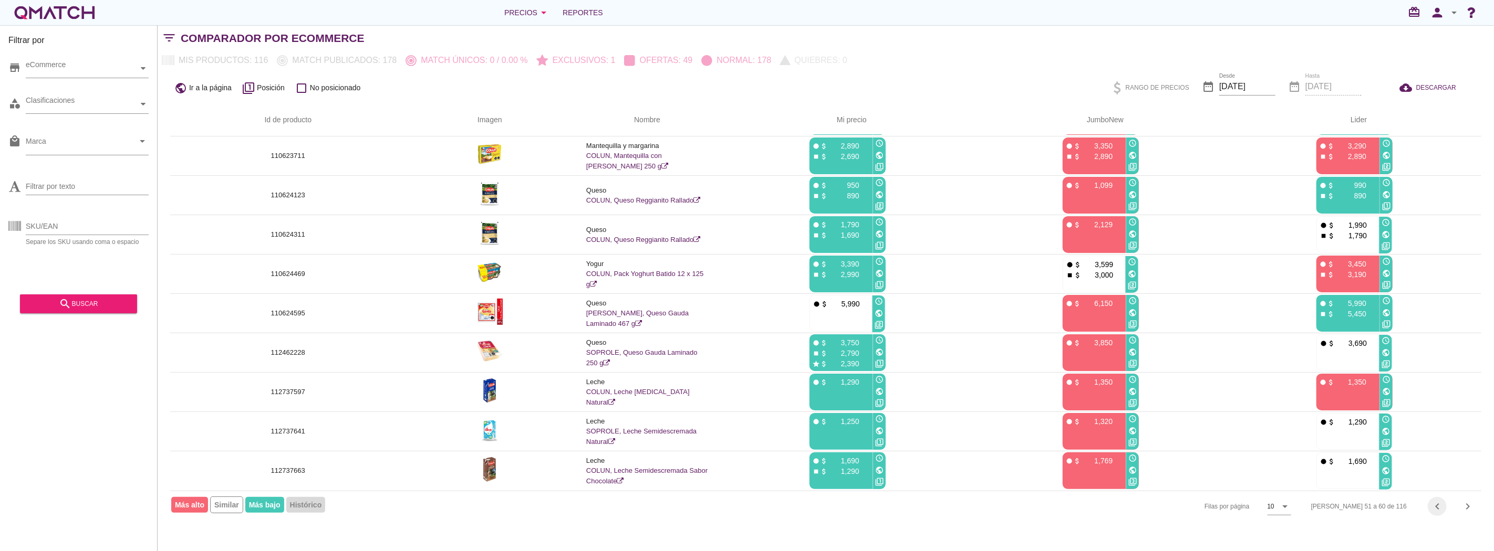
click at [1441, 507] on icon "chevron_left" at bounding box center [1437, 506] width 13 height 13
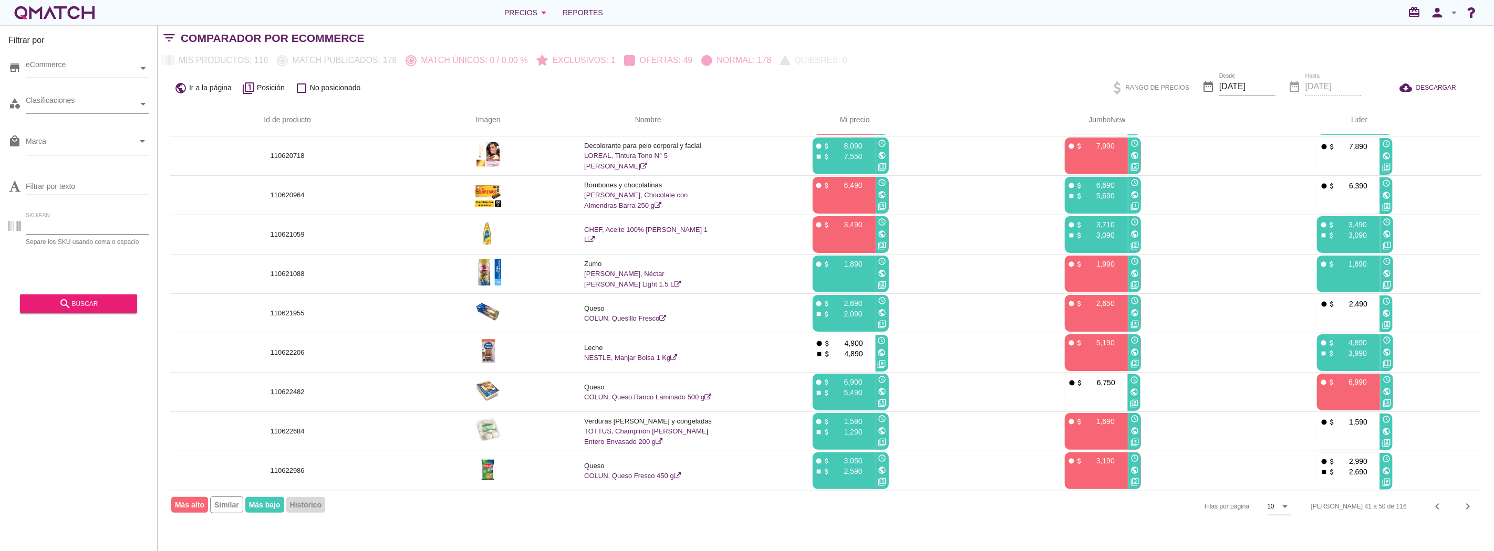
click at [106, 225] on input "SKU/EAN" at bounding box center [87, 226] width 123 height 17
paste input "110610239"
type input "110610239"
click at [72, 305] on div "search buscar" at bounding box center [78, 304] width 100 height 13
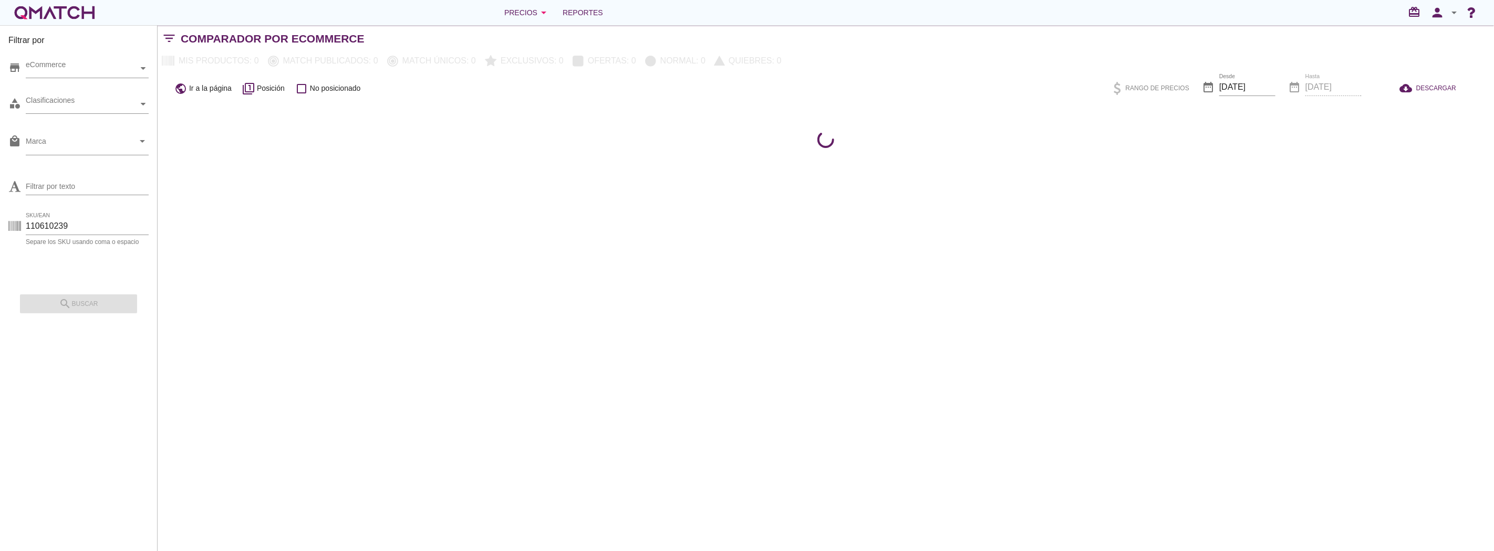
scroll to position [0, 0]
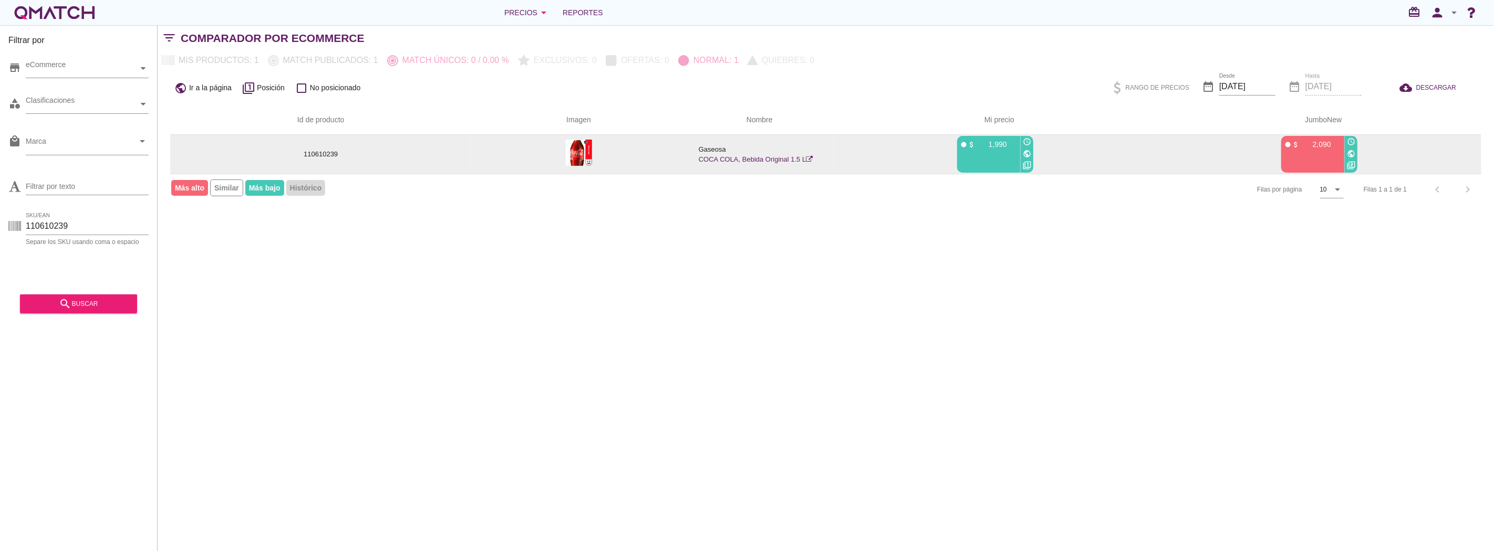
click at [1352, 153] on icon "public" at bounding box center [1351, 154] width 8 height 8
